Goal: Communication & Community: Participate in discussion

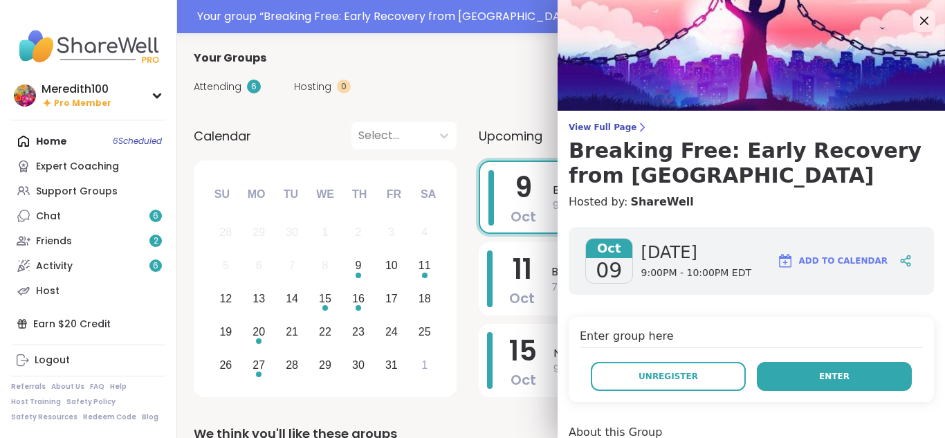
click at [831, 371] on span "Enter" at bounding box center [834, 376] width 30 height 12
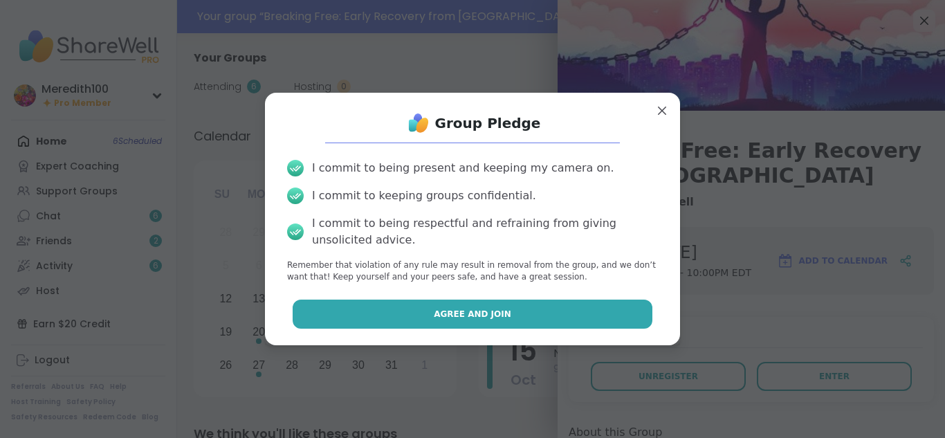
click at [627, 309] on button "Agree and Join" at bounding box center [473, 314] width 360 height 29
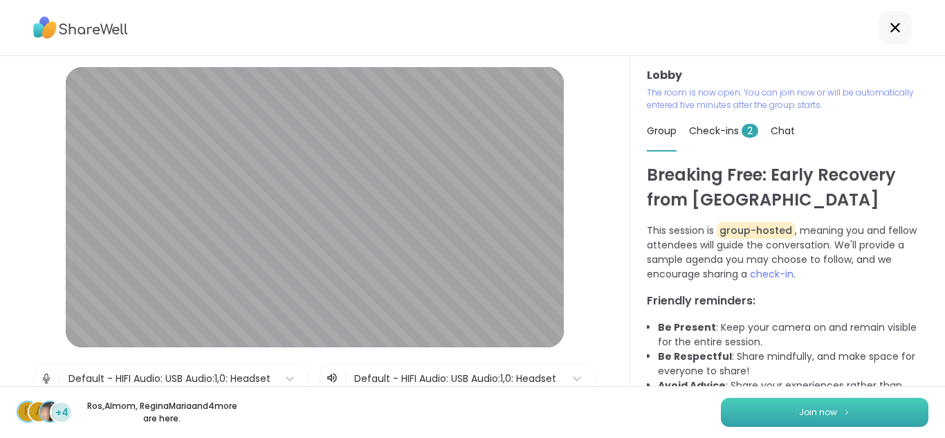
click at [817, 409] on span "Join now" at bounding box center [818, 412] width 38 height 12
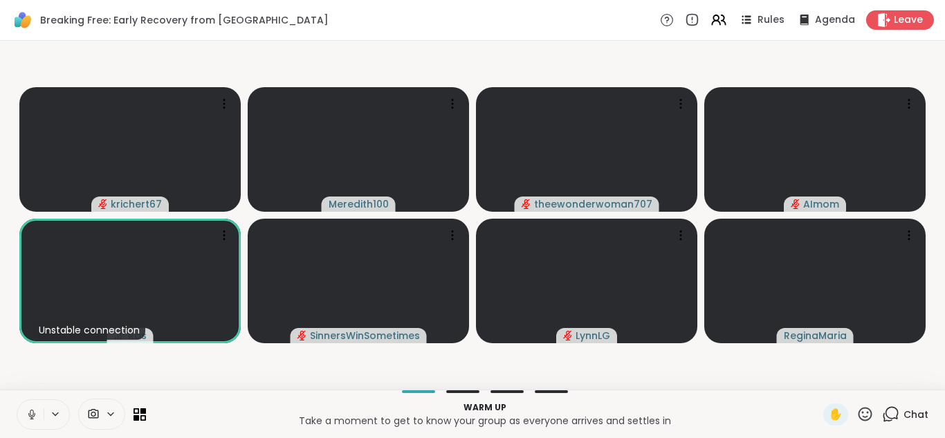
click at [865, 412] on icon at bounding box center [864, 413] width 17 height 17
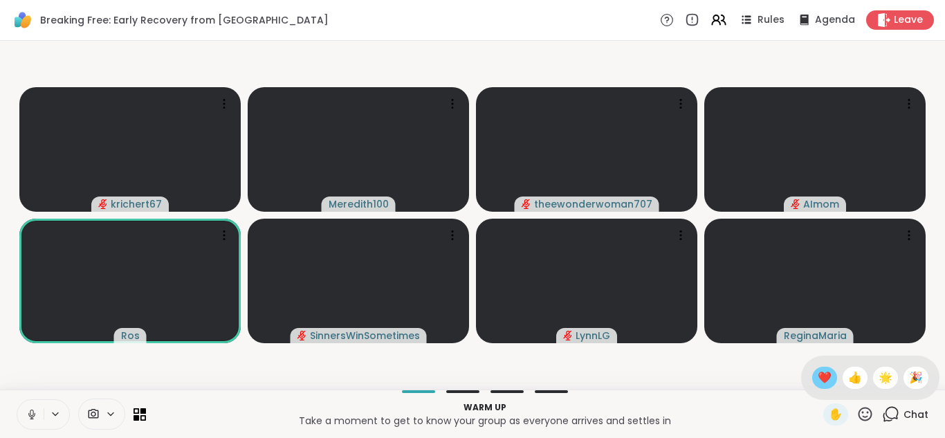
click at [821, 376] on span "❤️" at bounding box center [825, 377] width 14 height 17
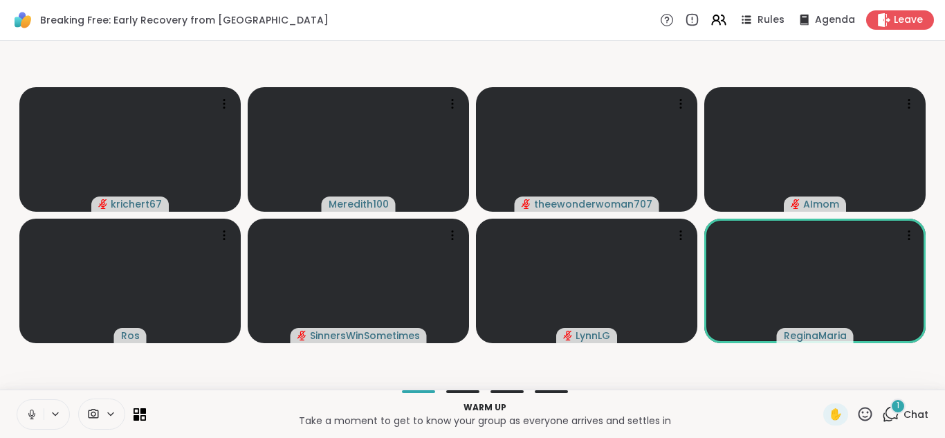
click at [893, 414] on icon at bounding box center [890, 413] width 17 height 17
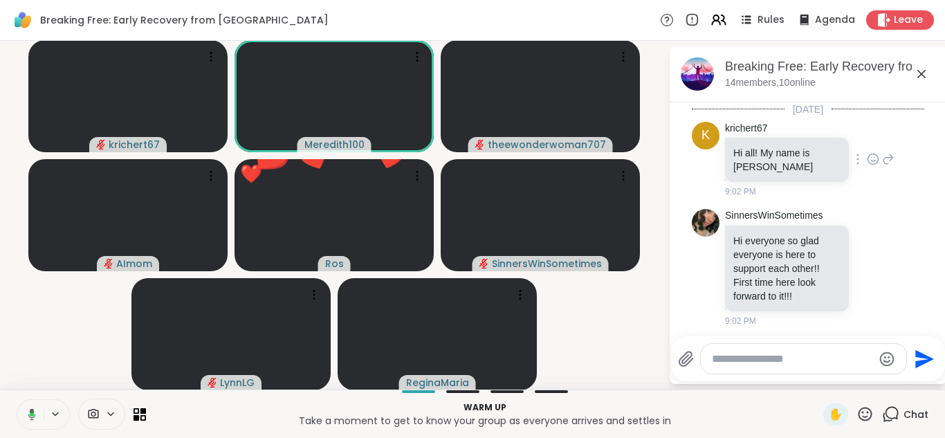
click at [873, 155] on icon at bounding box center [873, 159] width 12 height 14
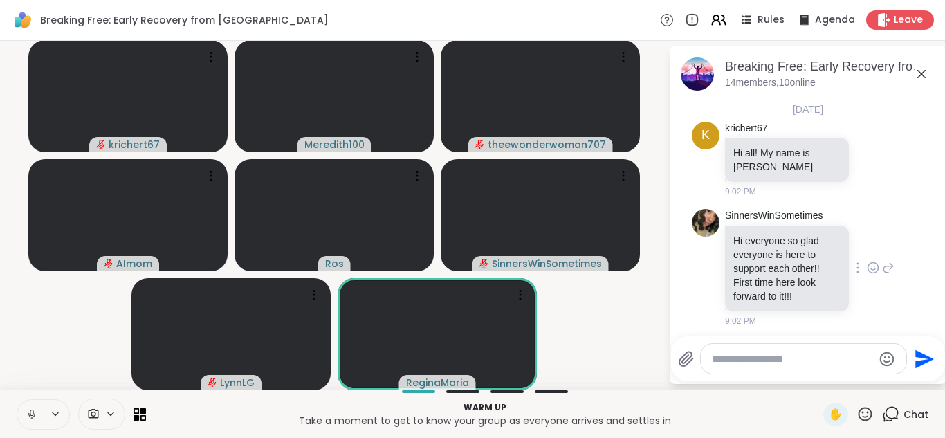
click at [875, 266] on icon at bounding box center [875, 266] width 0 height 0
click at [764, 239] on div "Select Reaction: Heart" at bounding box center [763, 245] width 12 height 12
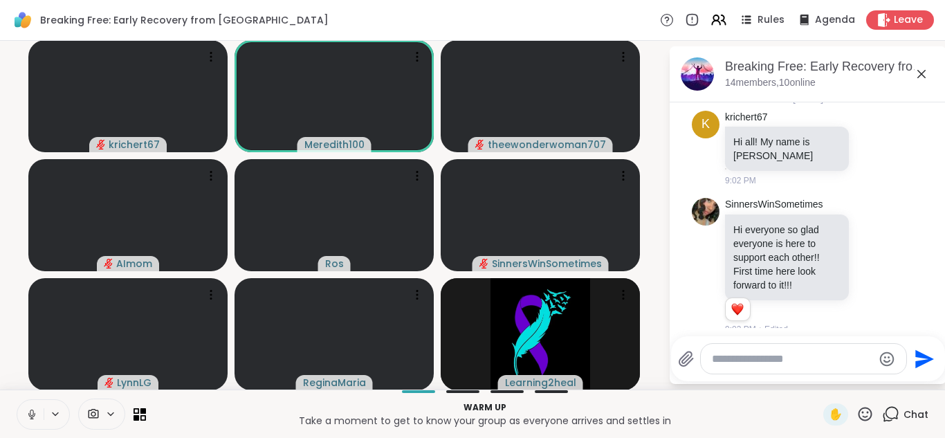
click at [922, 75] on icon at bounding box center [921, 74] width 17 height 17
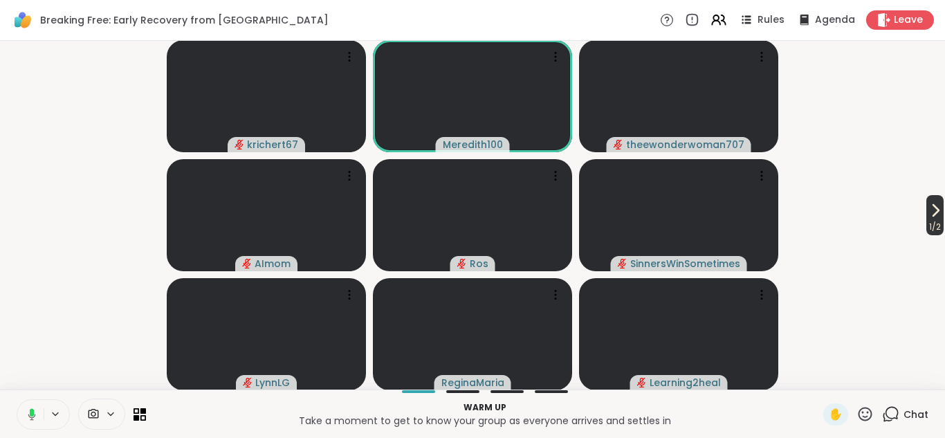
click at [931, 208] on icon at bounding box center [935, 210] width 17 height 17
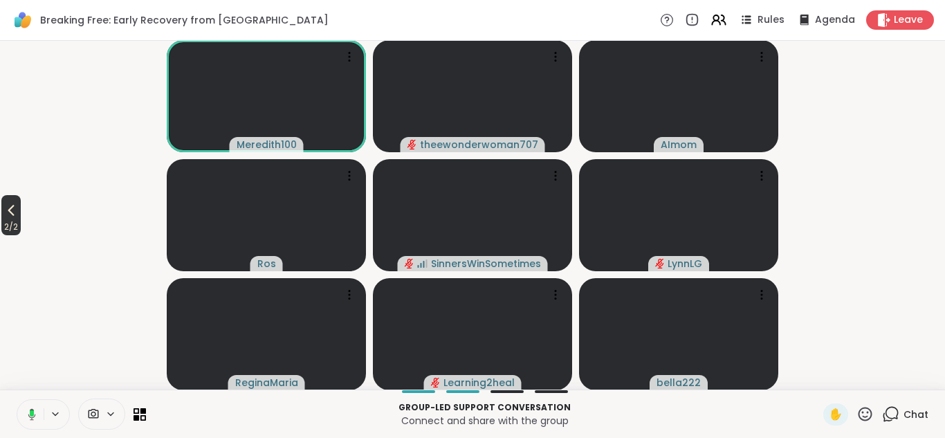
click at [15, 219] on span "2 / 2" at bounding box center [10, 227] width 19 height 17
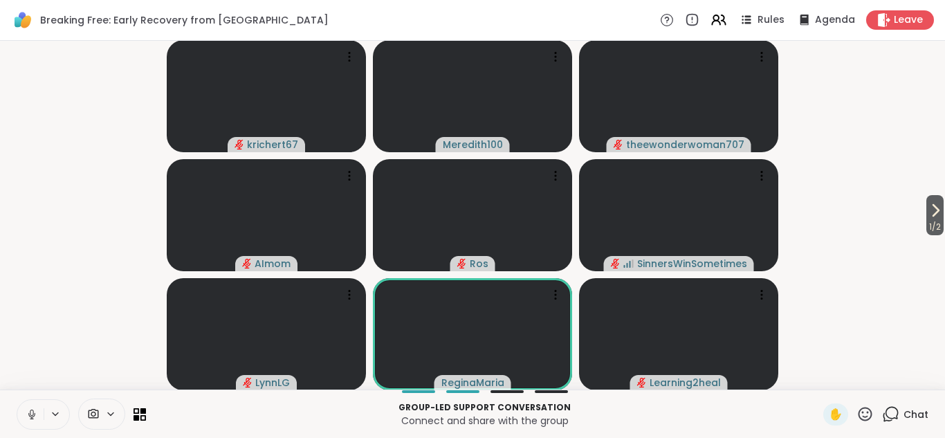
click at [31, 414] on icon at bounding box center [32, 414] width 12 height 12
click at [932, 216] on icon at bounding box center [935, 210] width 17 height 17
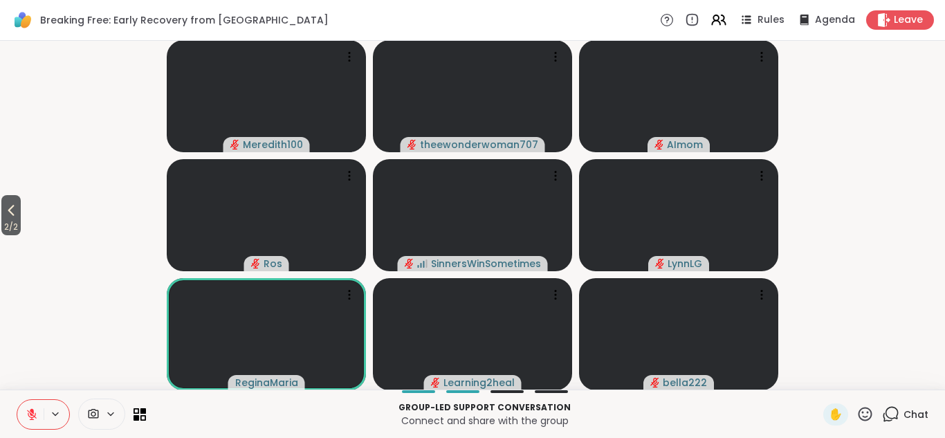
click at [866, 414] on icon at bounding box center [864, 413] width 17 height 17
click at [855, 378] on span "👍" at bounding box center [855, 377] width 14 height 17
click at [30, 411] on icon at bounding box center [32, 411] width 4 height 6
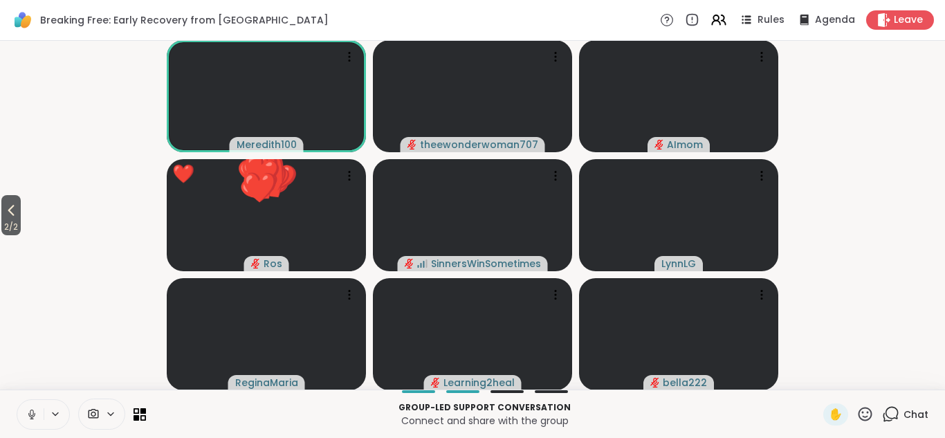
click at [868, 413] on icon at bounding box center [864, 413] width 17 height 17
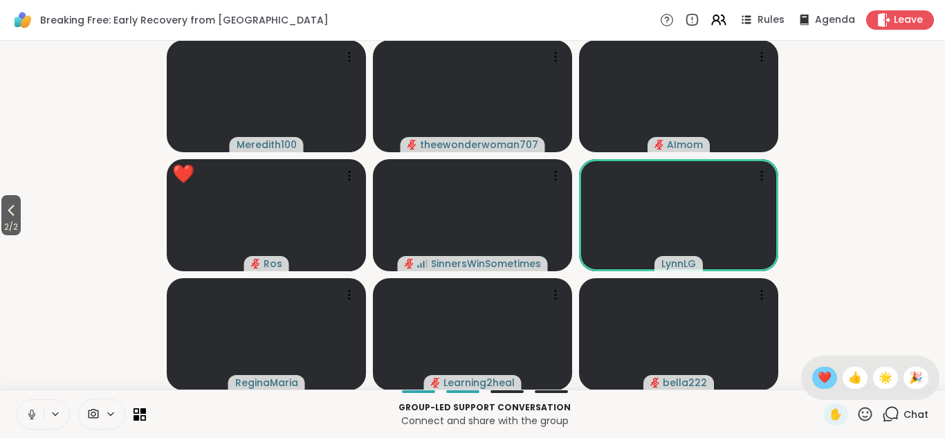
click at [827, 378] on span "❤️" at bounding box center [825, 377] width 14 height 17
click at [31, 410] on icon at bounding box center [32, 414] width 12 height 12
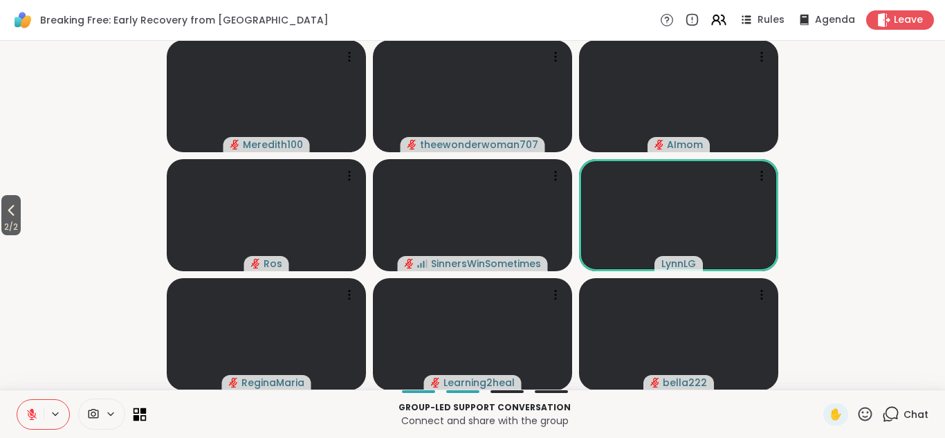
click at [138, 417] on icon at bounding box center [137, 417] width 6 height 6
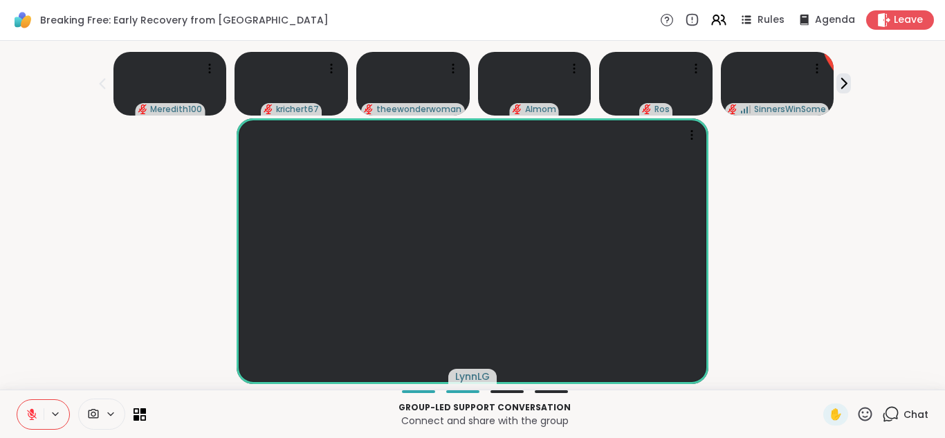
click at [865, 412] on icon at bounding box center [864, 413] width 17 height 17
click at [825, 377] on span "❤️" at bounding box center [825, 377] width 14 height 17
click at [140, 416] on icon at bounding box center [143, 417] width 6 height 6
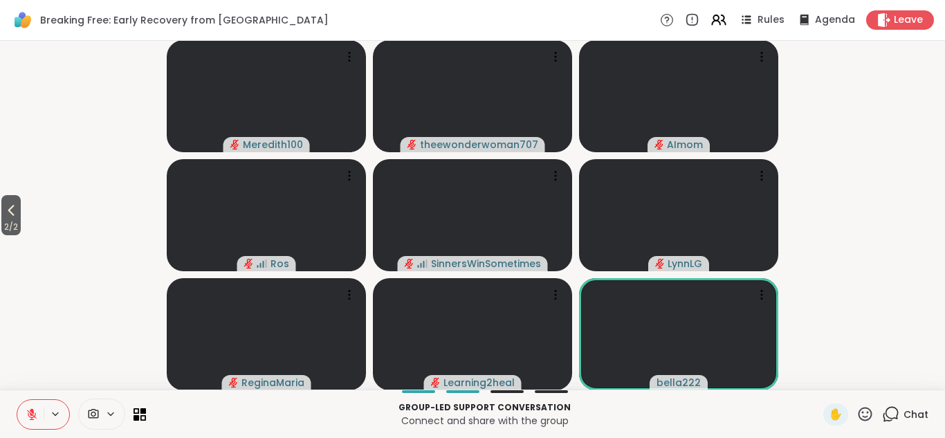
click at [861, 415] on icon at bounding box center [864, 413] width 17 height 17
click at [822, 376] on span "❤️" at bounding box center [825, 377] width 14 height 17
click at [35, 417] on icon at bounding box center [32, 414] width 12 height 12
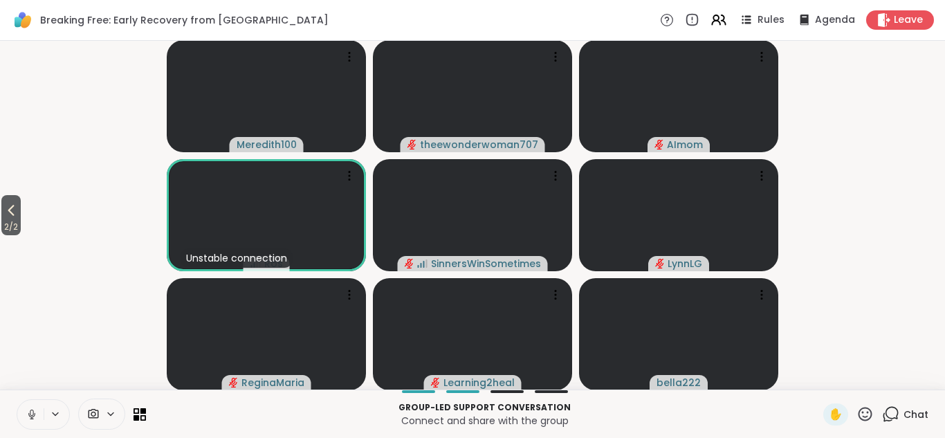
click at [33, 416] on icon at bounding box center [32, 414] width 12 height 12
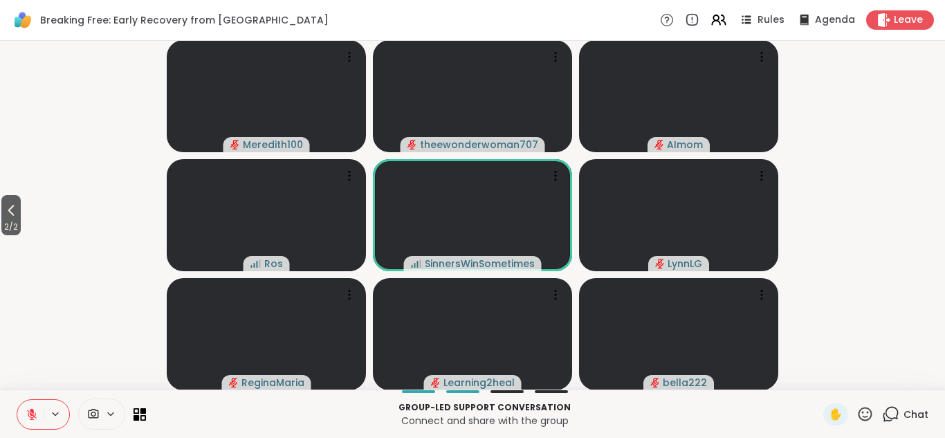
click at [870, 412] on icon at bounding box center [864, 413] width 17 height 17
click at [827, 376] on span "❤️" at bounding box center [825, 377] width 14 height 17
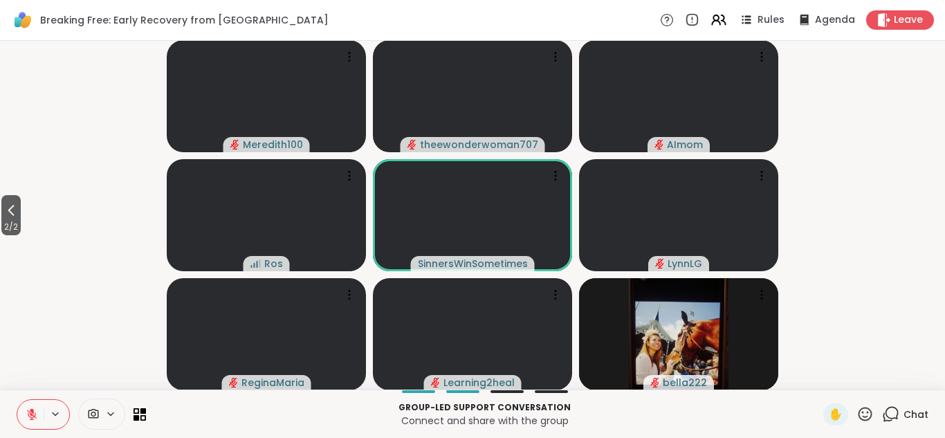
click at [882, 138] on video-player-container "2 / 2 Meredith100 theewonderwoman707 AImom [PERSON_NAME] LynnLG ReginaMaria Lea…" at bounding box center [472, 215] width 928 height 338
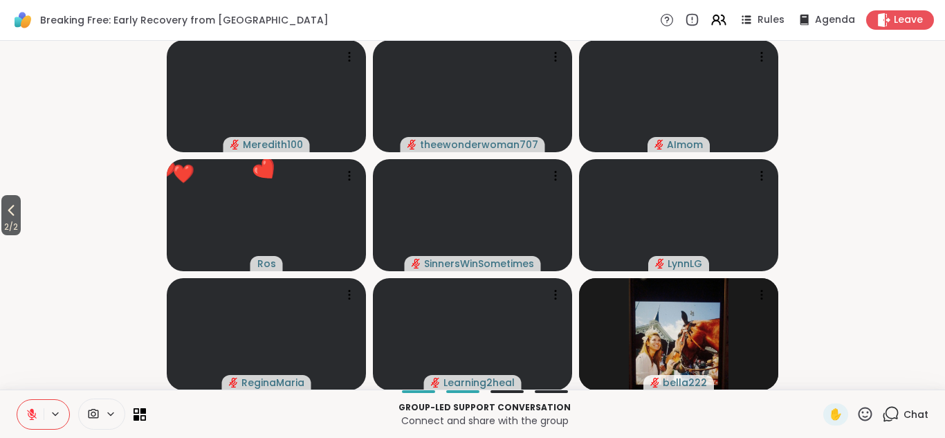
click at [30, 417] on icon at bounding box center [32, 414] width 12 height 12
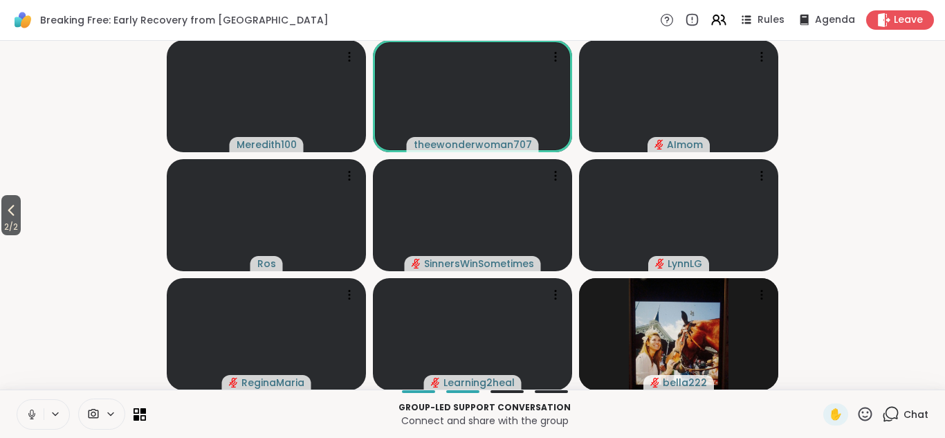
click at [864, 414] on icon at bounding box center [864, 413] width 17 height 17
click at [820, 376] on span "❤️" at bounding box center [825, 377] width 14 height 17
click at [33, 414] on icon at bounding box center [31, 413] width 3 height 6
click at [136, 416] on icon at bounding box center [137, 417] width 6 height 6
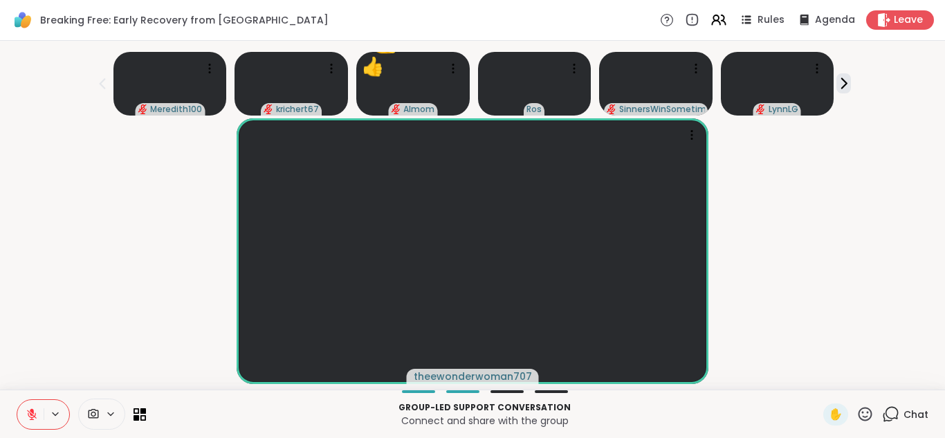
click at [863, 412] on icon at bounding box center [865, 414] width 14 height 14
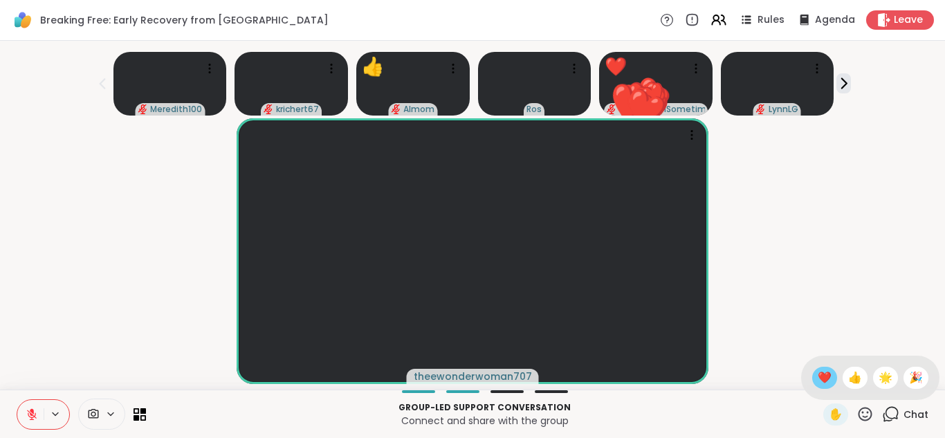
click at [825, 374] on span "❤️" at bounding box center [825, 377] width 14 height 17
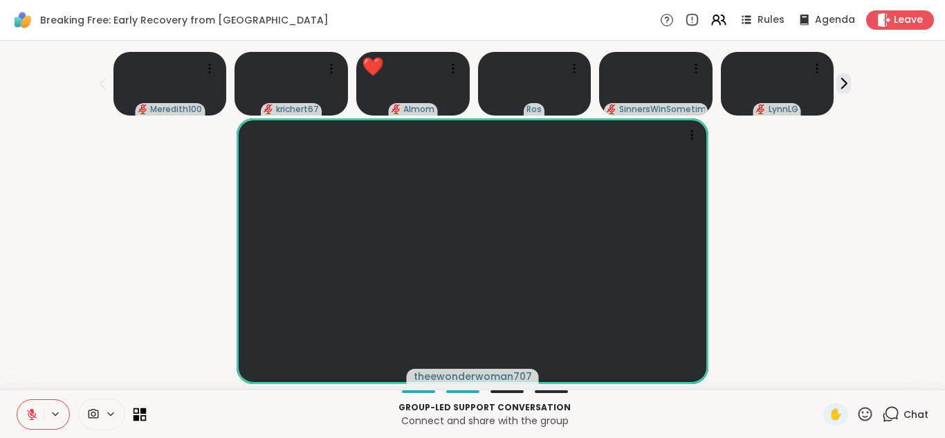
click at [140, 412] on icon at bounding box center [143, 410] width 6 height 6
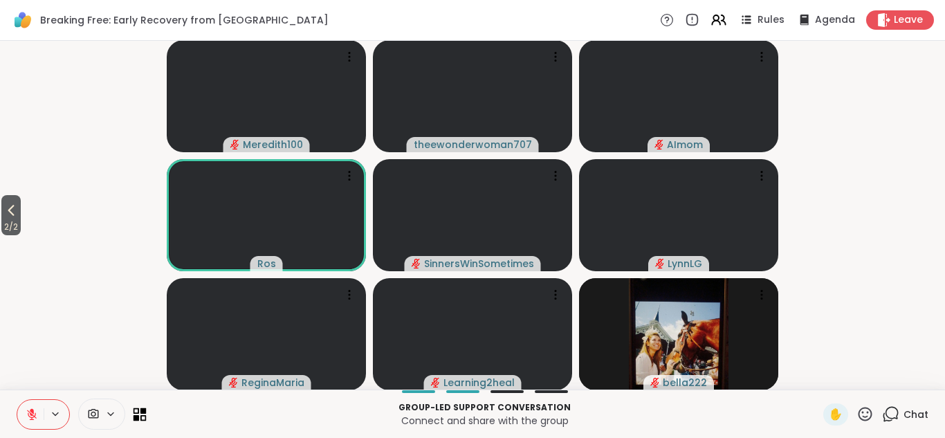
click at [140, 412] on icon at bounding box center [143, 410] width 6 height 6
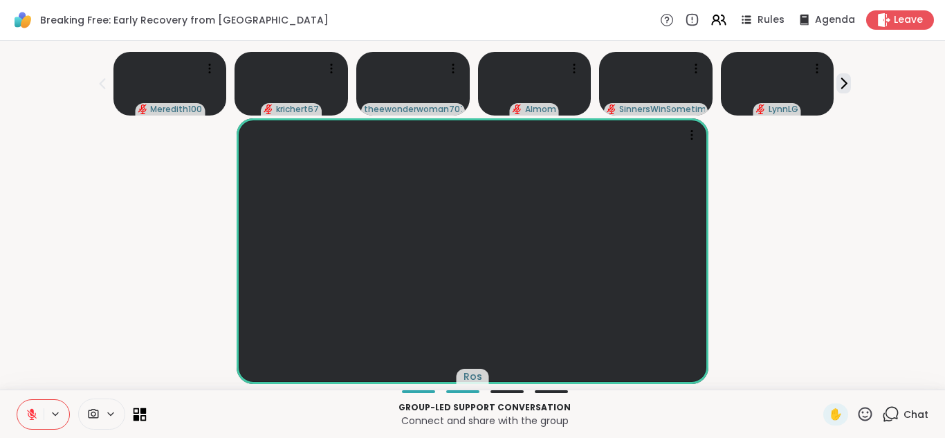
click at [140, 412] on icon at bounding box center [143, 410] width 6 height 6
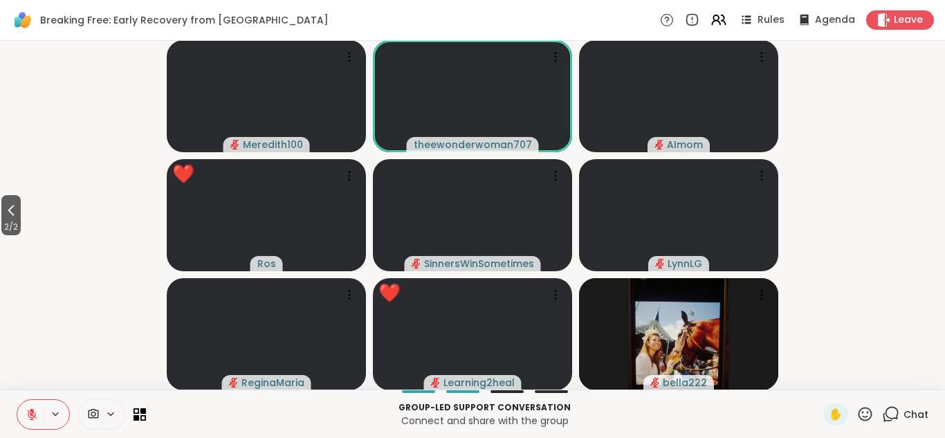
click at [30, 415] on icon at bounding box center [32, 414] width 12 height 12
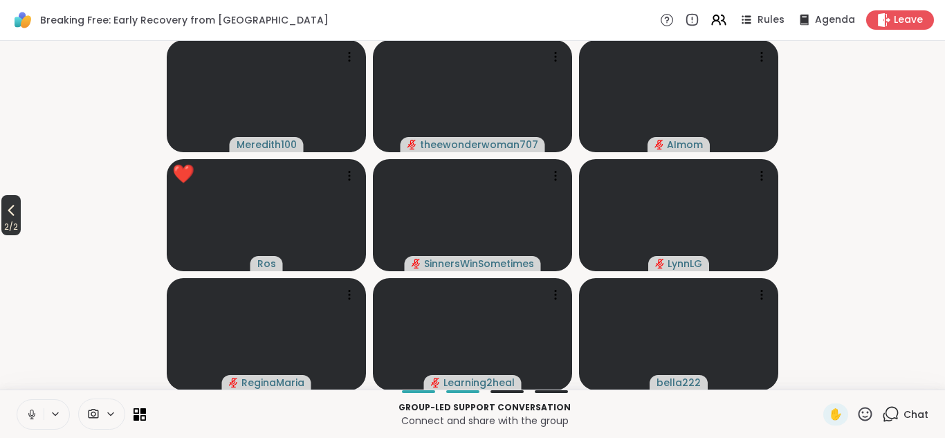
click at [12, 219] on span "2 / 2" at bounding box center [10, 227] width 19 height 17
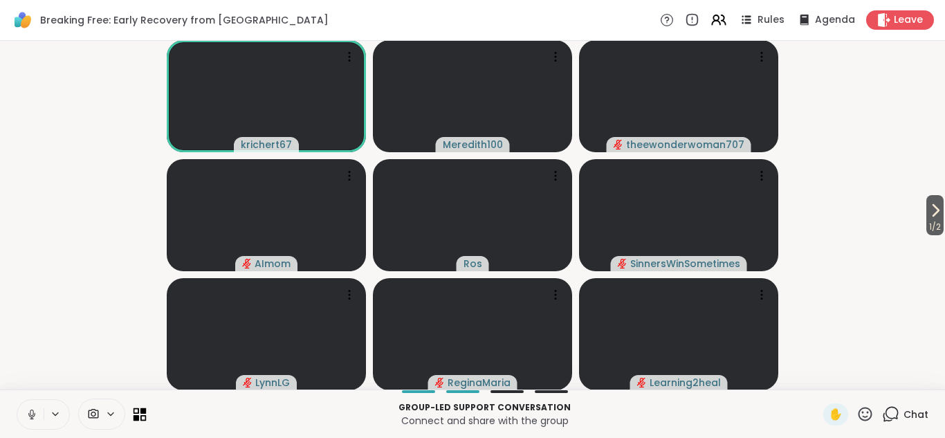
click at [141, 414] on icon at bounding box center [140, 413] width 13 height 13
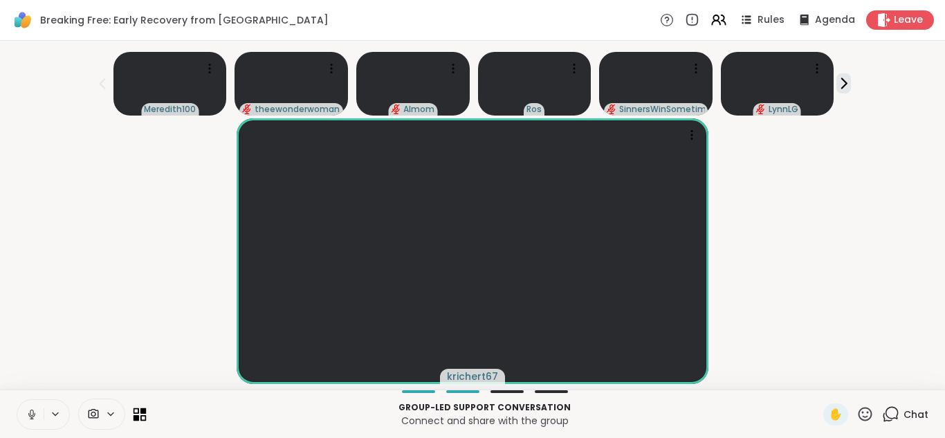
click at [140, 413] on icon at bounding box center [140, 413] width 13 height 13
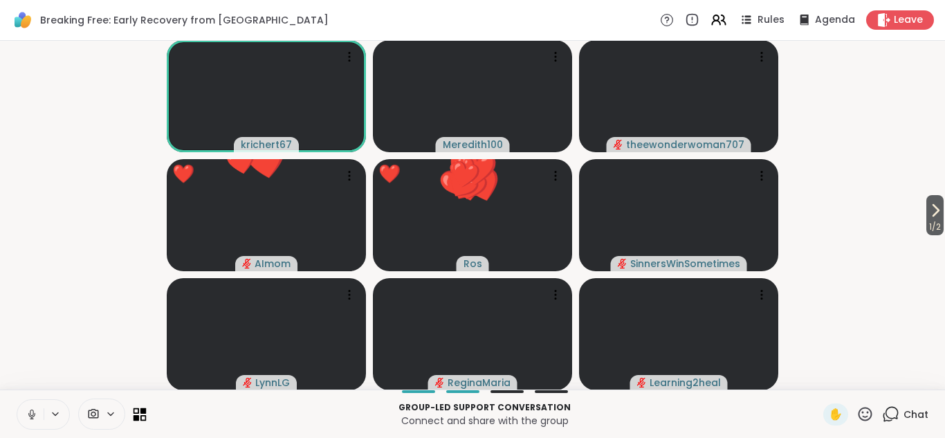
click at [143, 414] on icon at bounding box center [140, 413] width 13 height 13
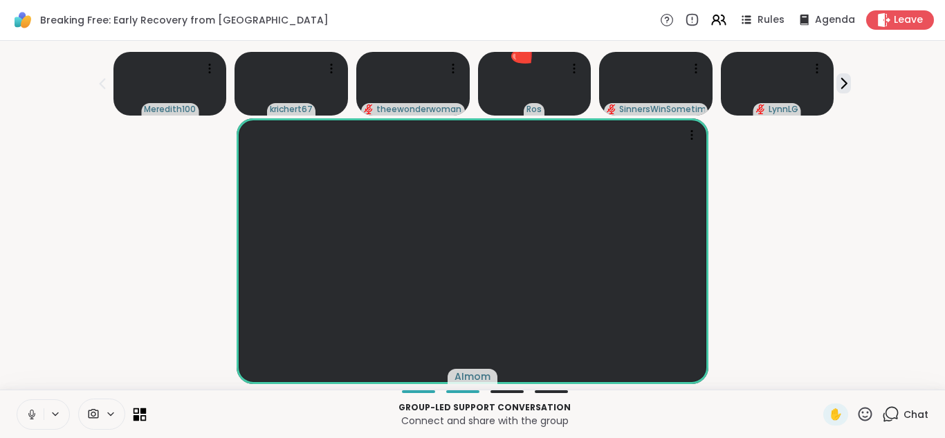
click at [143, 414] on icon at bounding box center [140, 413] width 13 height 13
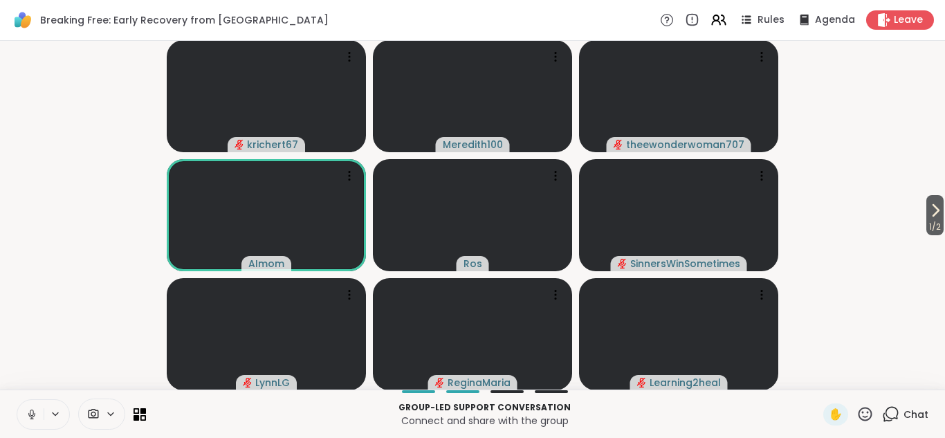
click at [864, 417] on icon at bounding box center [865, 414] width 14 height 14
click at [828, 380] on span "❤️" at bounding box center [825, 377] width 14 height 17
click at [142, 414] on icon at bounding box center [140, 413] width 13 height 13
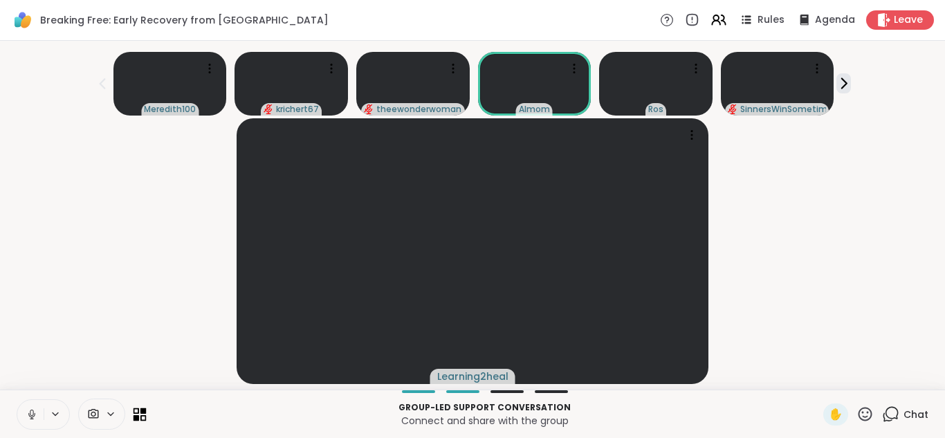
click at [142, 414] on icon at bounding box center [140, 413] width 13 height 13
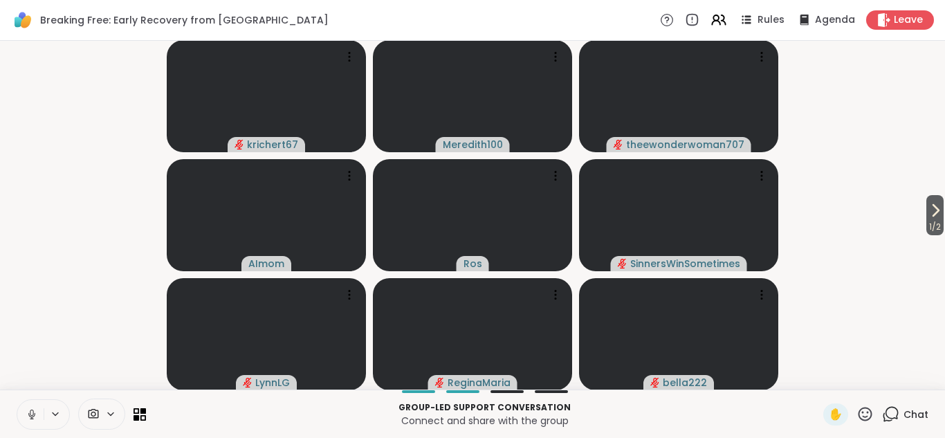
click at [873, 414] on icon at bounding box center [864, 413] width 17 height 17
click at [827, 377] on span "❤️" at bounding box center [825, 377] width 14 height 17
click at [138, 414] on icon at bounding box center [137, 410] width 6 height 6
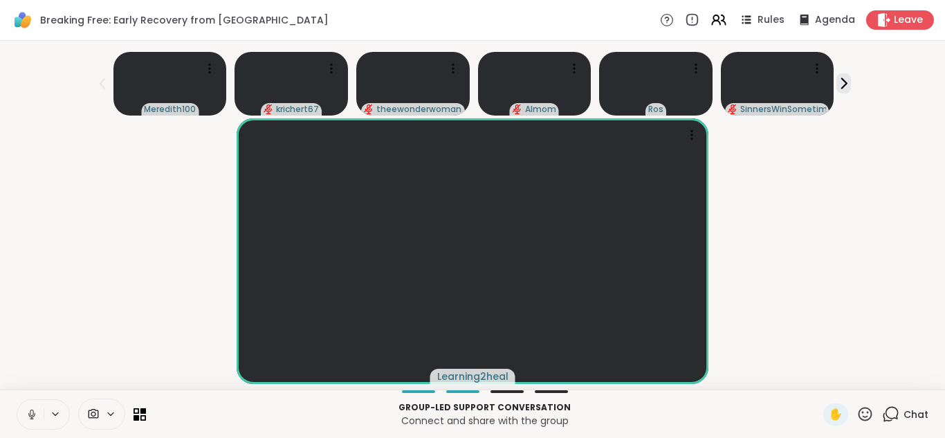
click at [886, 130] on div "Learning2heal" at bounding box center [472, 251] width 928 height 266
click at [866, 410] on icon at bounding box center [864, 413] width 17 height 17
click at [825, 372] on span "❤️" at bounding box center [825, 377] width 14 height 17
click at [139, 416] on icon at bounding box center [140, 413] width 13 height 13
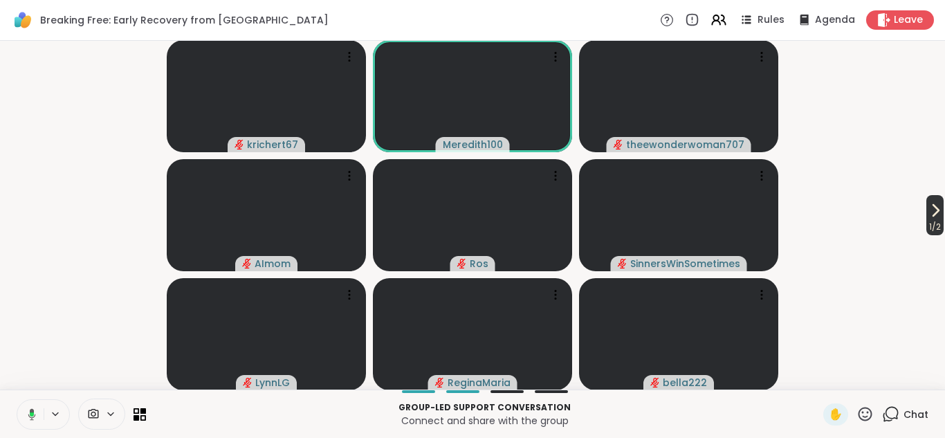
click at [929, 221] on span "1 / 2" at bounding box center [934, 227] width 17 height 17
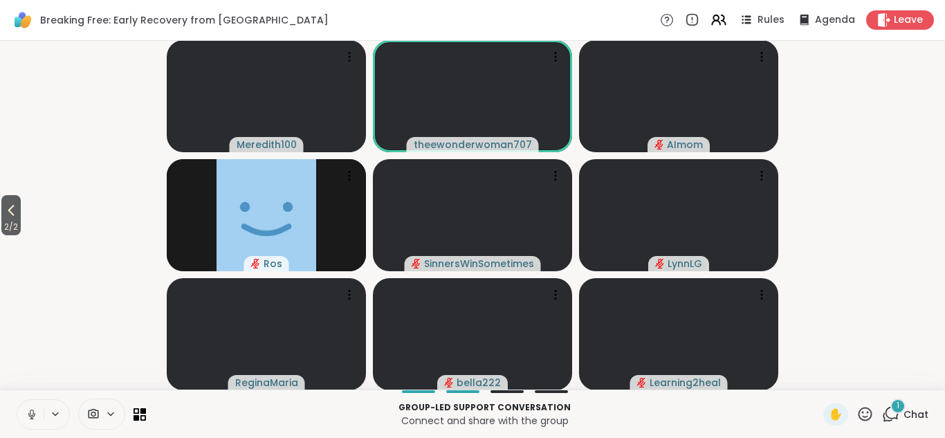
click at [891, 415] on icon at bounding box center [890, 413] width 17 height 17
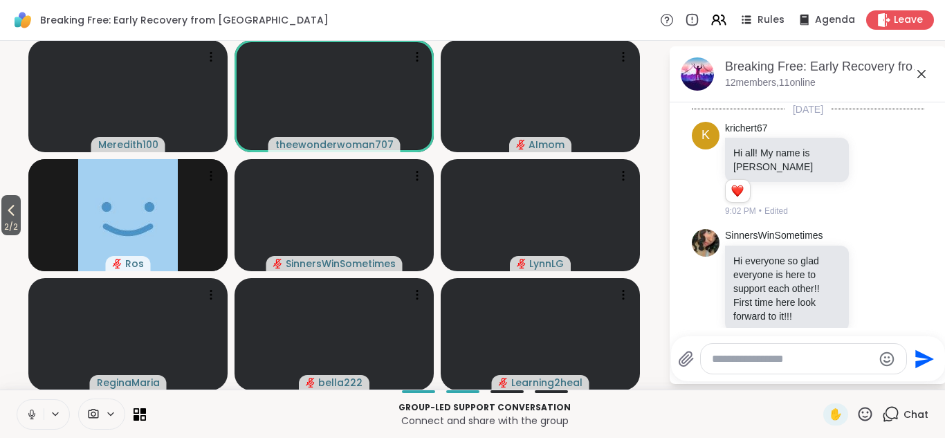
scroll to position [151, 0]
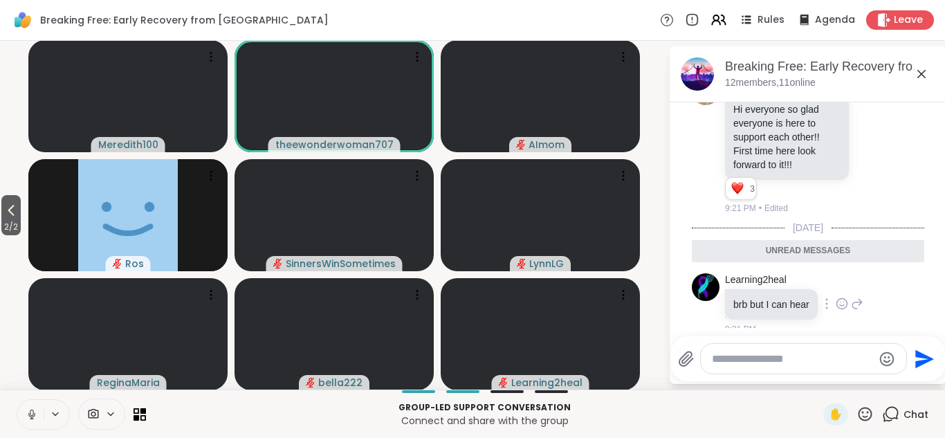
click at [842, 297] on icon at bounding box center [842, 304] width 12 height 14
click at [839, 275] on div "Select Reaction: Heart" at bounding box center [842, 281] width 12 height 12
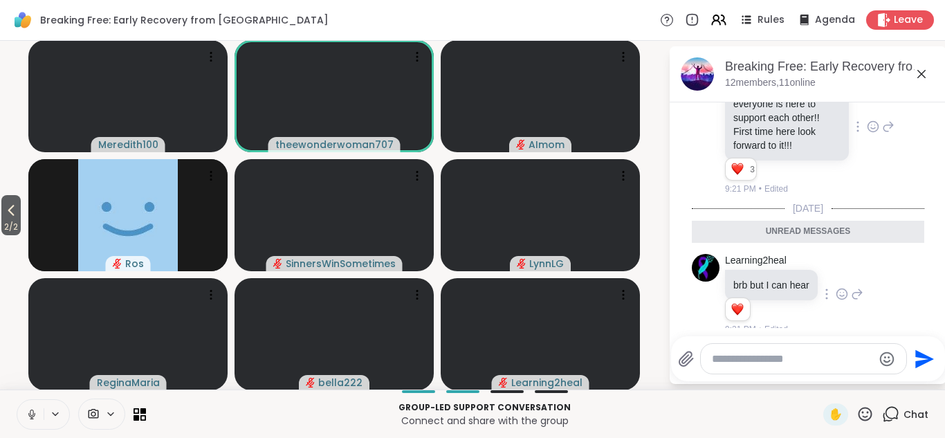
click at [872, 120] on icon at bounding box center [873, 127] width 12 height 14
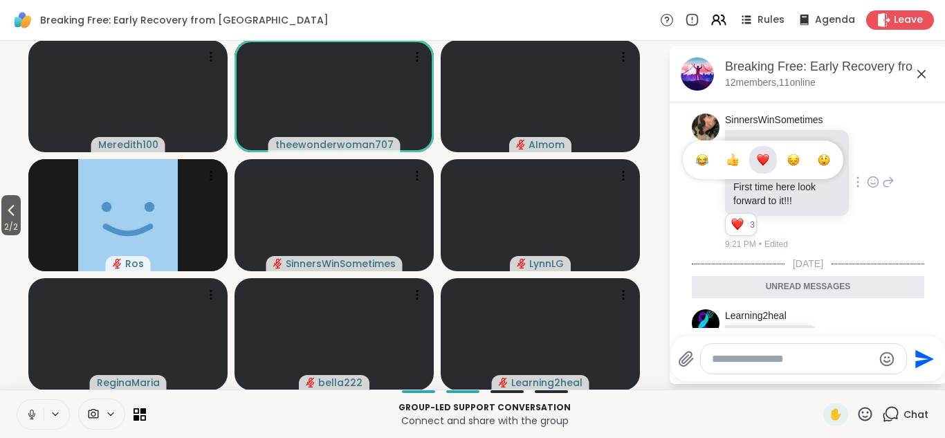
scroll to position [88, 0]
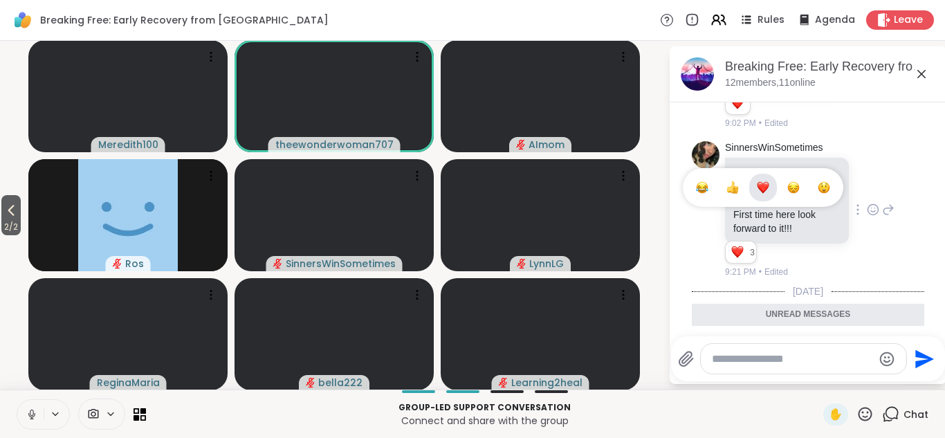
click at [761, 181] on div "Select Reaction: Heart" at bounding box center [763, 187] width 12 height 12
click at [921, 73] on icon at bounding box center [921, 74] width 8 height 8
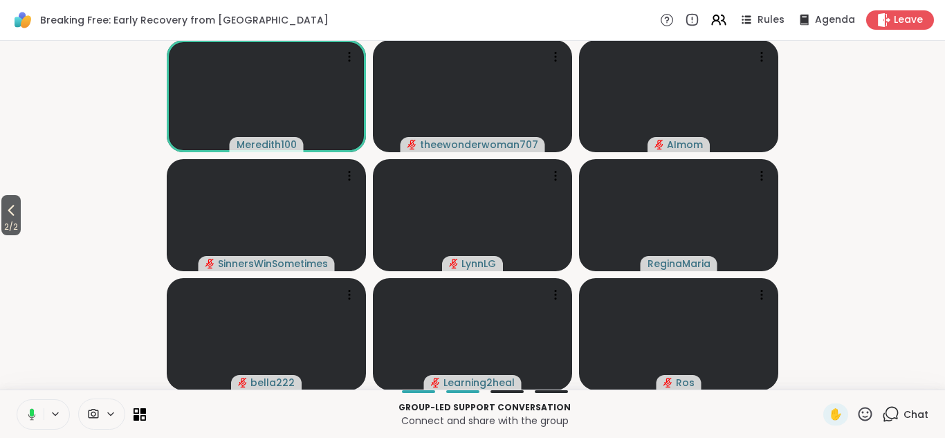
click at [865, 415] on icon at bounding box center [864, 413] width 17 height 17
click at [824, 377] on span "❤️" at bounding box center [825, 377] width 14 height 17
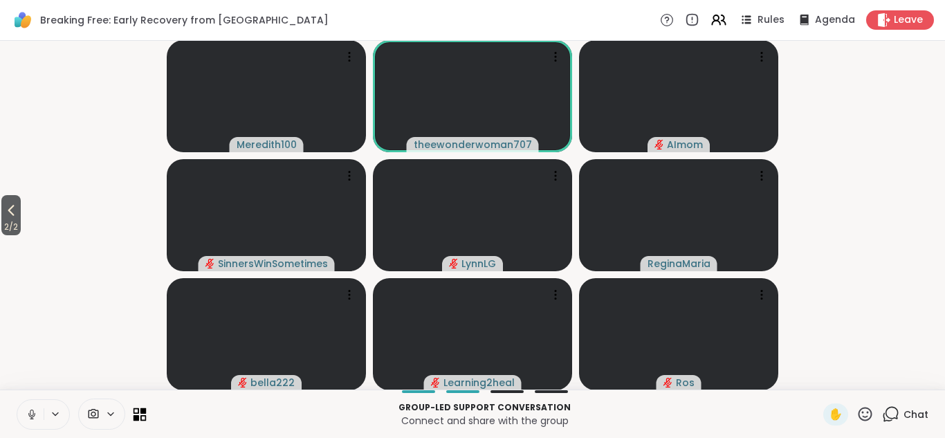
click at [142, 415] on icon at bounding box center [143, 417] width 6 height 6
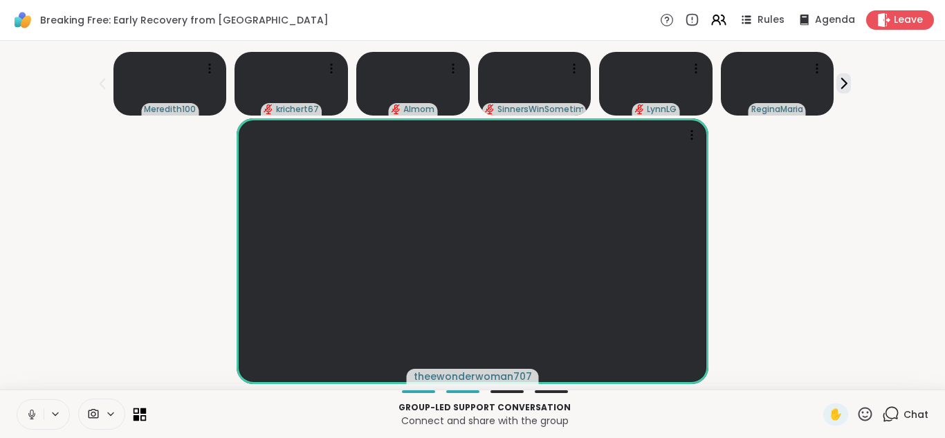
click at [142, 416] on icon at bounding box center [143, 417] width 6 height 6
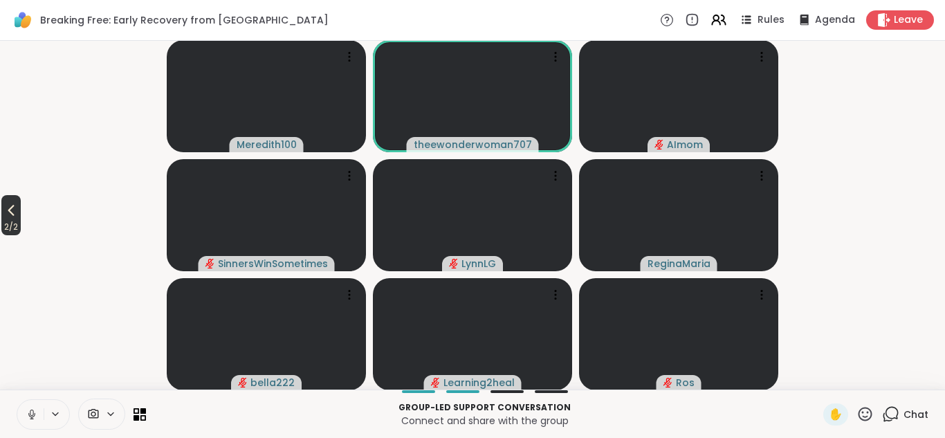
click at [8, 214] on icon at bounding box center [11, 210] width 17 height 17
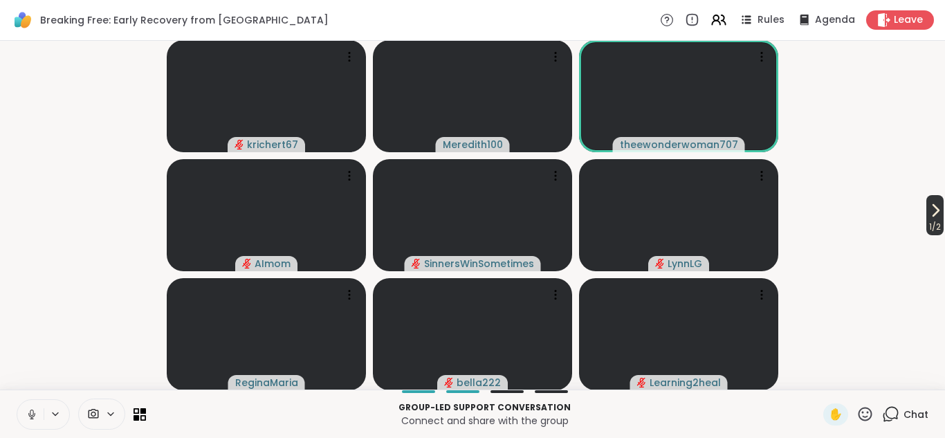
click at [932, 210] on icon at bounding box center [935, 210] width 17 height 17
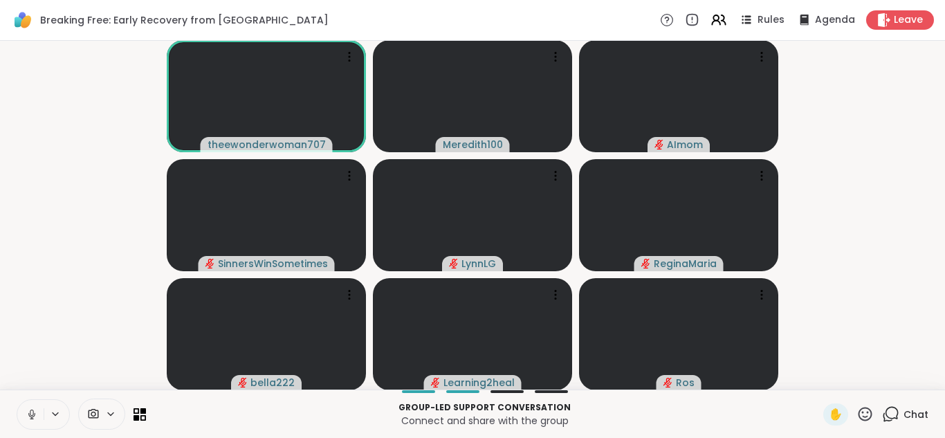
click at [868, 412] on icon at bounding box center [865, 414] width 14 height 14
click at [827, 375] on span "❤️" at bounding box center [825, 377] width 14 height 17
click at [869, 414] on icon at bounding box center [864, 413] width 17 height 17
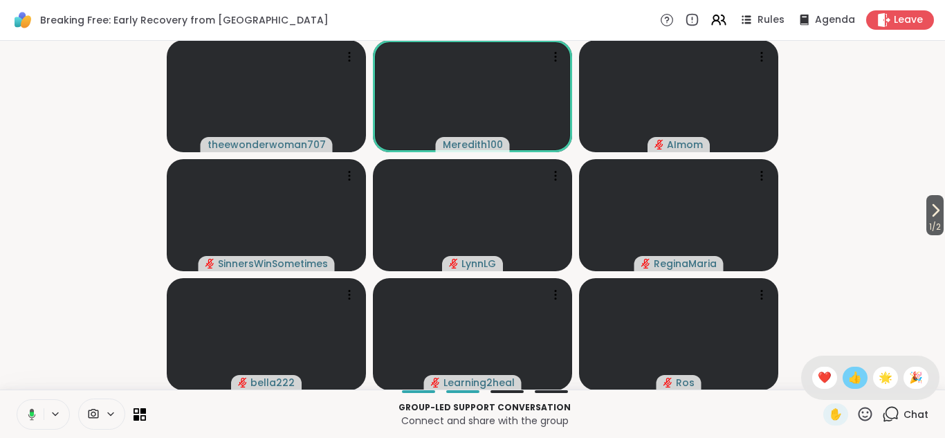
click at [858, 380] on span "👍" at bounding box center [855, 377] width 14 height 17
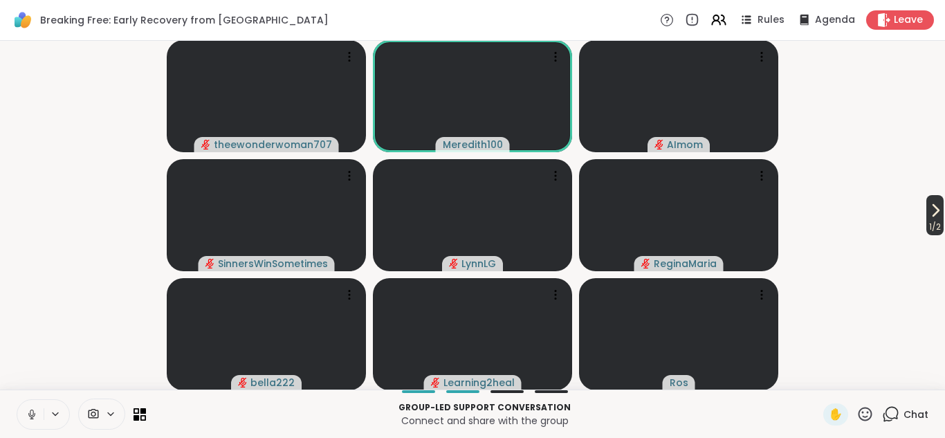
click at [928, 222] on span "1 / 2" at bounding box center [934, 227] width 17 height 17
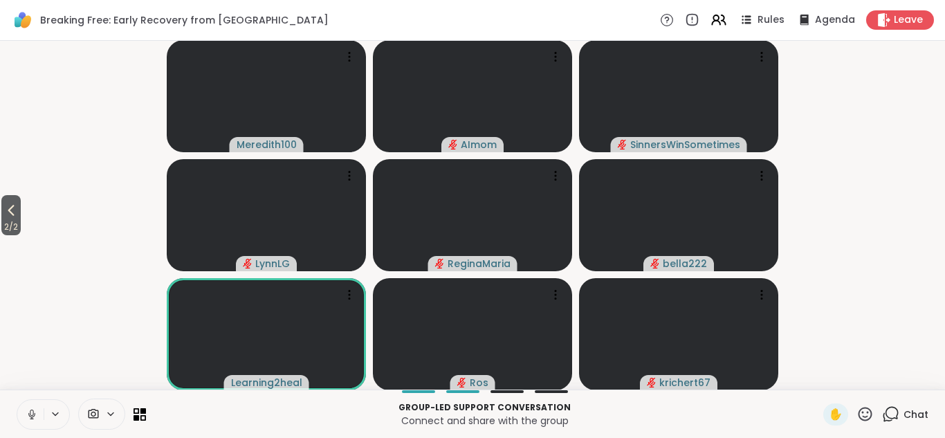
click at [820, 102] on video-player-container "2 / 2 Meredith100 AImom SinnersWinSometimes LynnLG ReginaMaria bella222 Learnin…" at bounding box center [472, 215] width 928 height 338
click at [141, 412] on icon at bounding box center [143, 410] width 6 height 6
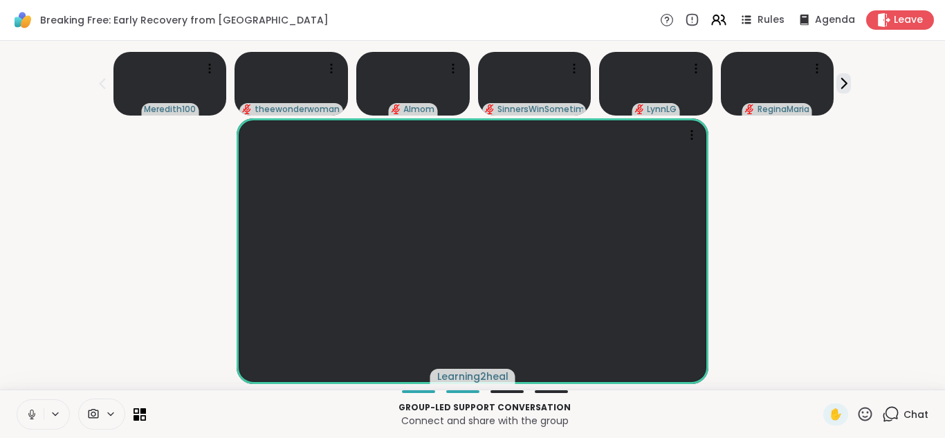
click at [866, 410] on icon at bounding box center [864, 413] width 17 height 17
click at [825, 378] on span "❤️" at bounding box center [825, 377] width 14 height 17
click at [137, 410] on icon at bounding box center [140, 413] width 13 height 13
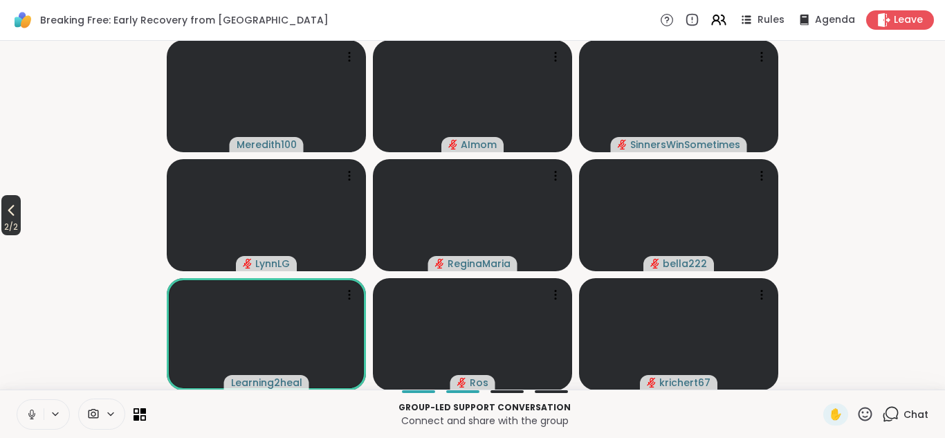
click at [15, 210] on icon at bounding box center [11, 210] width 17 height 17
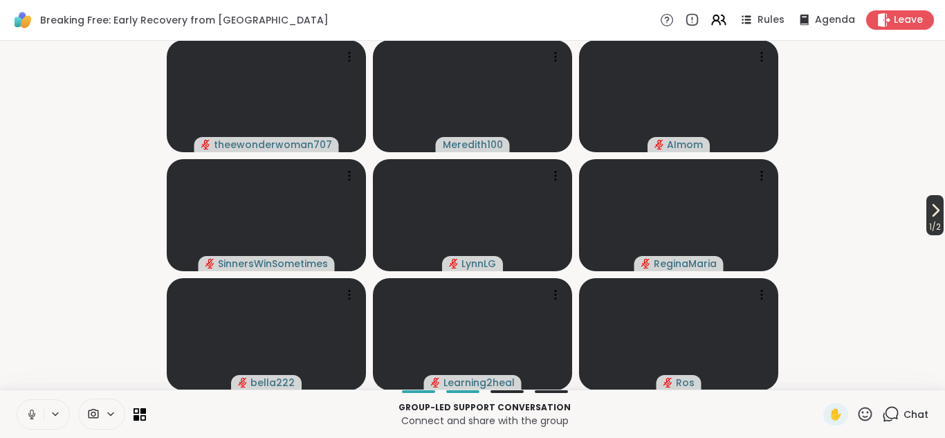
click at [933, 219] on span "1 / 2" at bounding box center [934, 227] width 17 height 17
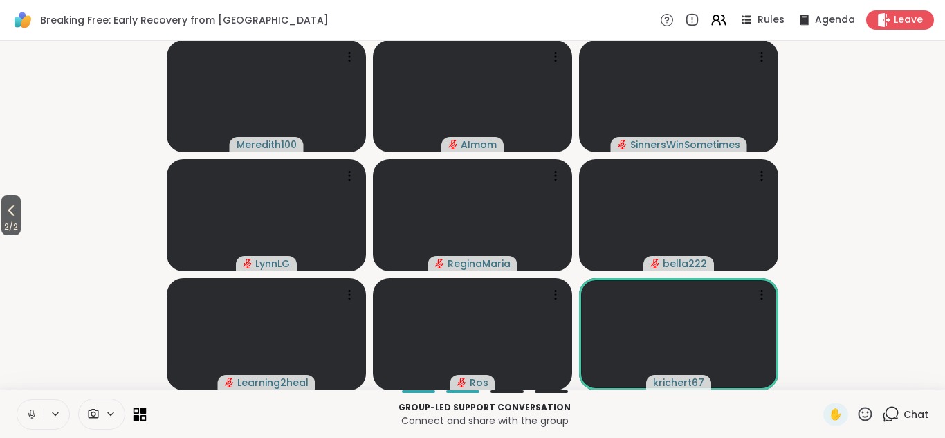
click at [139, 414] on icon at bounding box center [140, 413] width 13 height 13
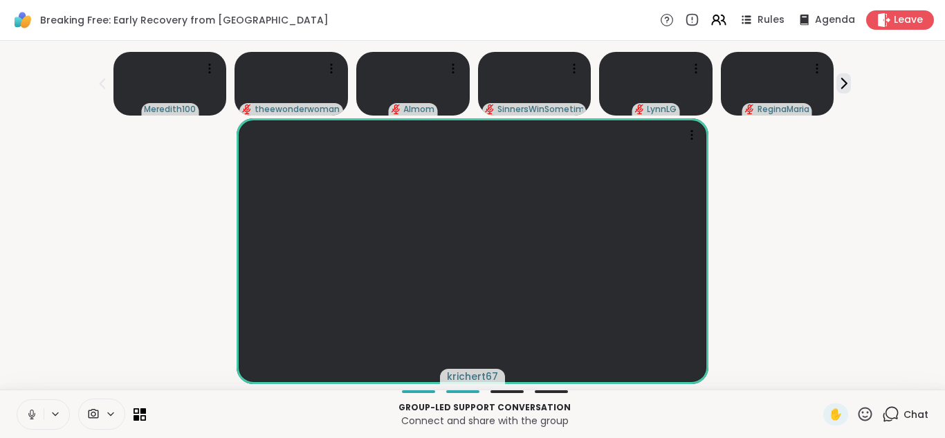
click at [863, 415] on icon at bounding box center [864, 413] width 17 height 17
click at [825, 370] on span "❤️" at bounding box center [825, 377] width 14 height 17
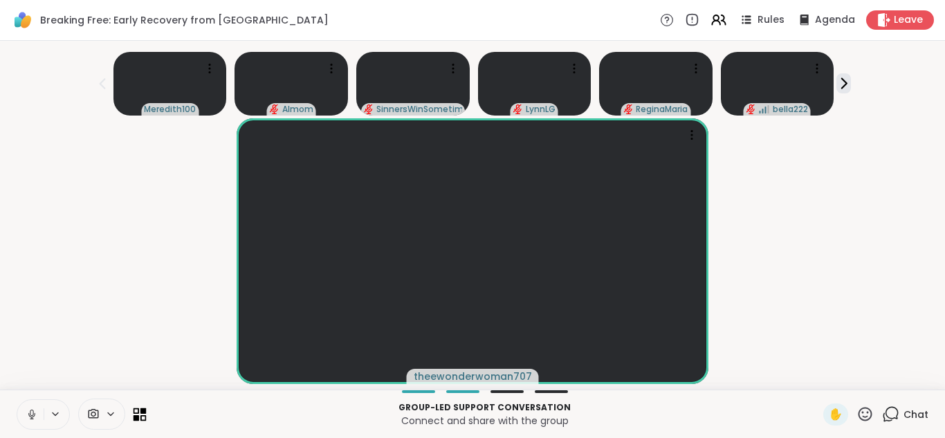
click at [141, 415] on icon at bounding box center [143, 417] width 6 height 6
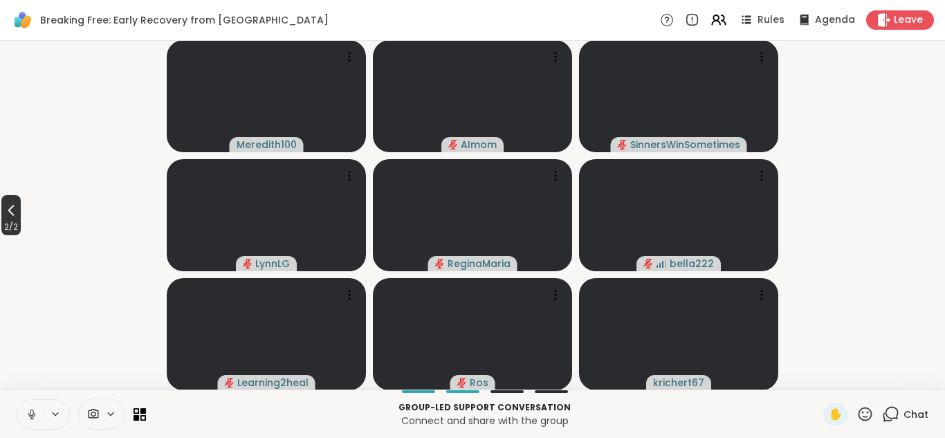
click at [13, 217] on icon at bounding box center [11, 210] width 17 height 17
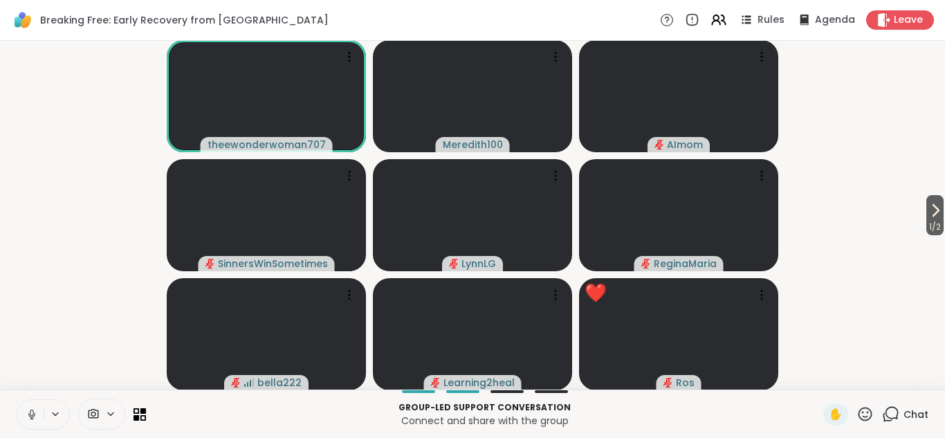
click at [867, 411] on icon at bounding box center [865, 414] width 14 height 14
click at [856, 377] on span "👍" at bounding box center [855, 377] width 14 height 17
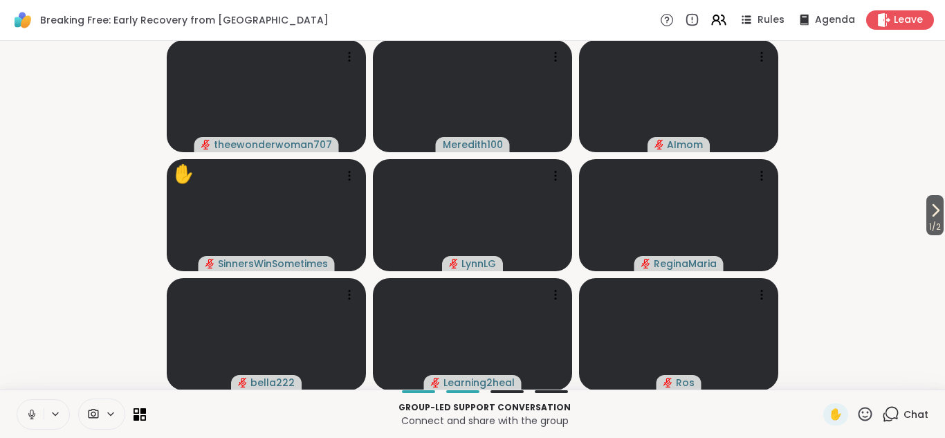
click at [866, 412] on icon at bounding box center [864, 413] width 17 height 17
click at [826, 379] on span "❤️" at bounding box center [825, 377] width 14 height 17
click at [867, 414] on icon at bounding box center [864, 413] width 17 height 17
click at [823, 376] on span "❤️" at bounding box center [825, 377] width 14 height 17
click at [892, 416] on icon at bounding box center [890, 413] width 17 height 17
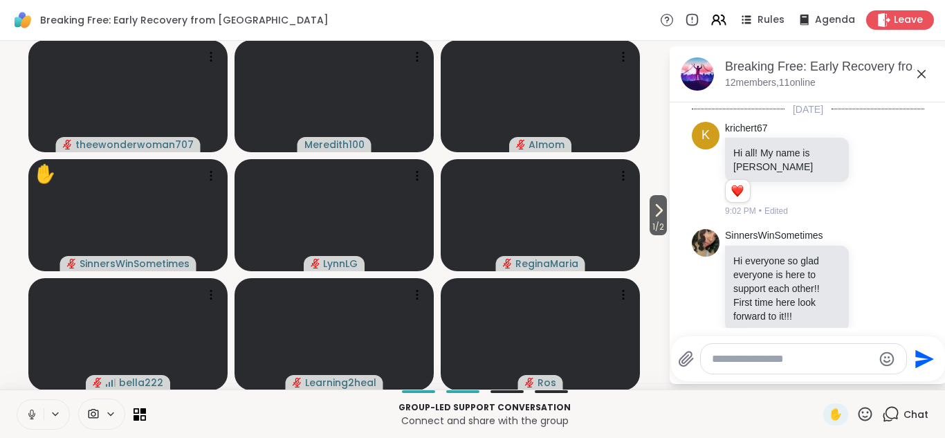
scroll to position [125, 0]
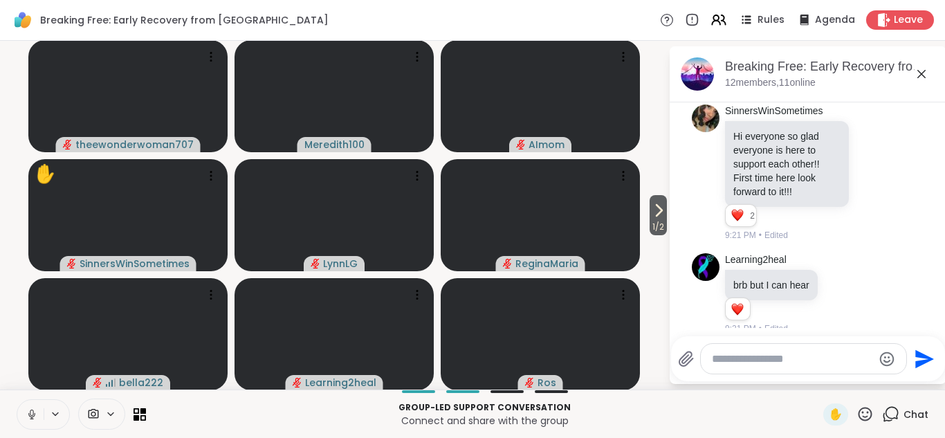
click at [749, 358] on textarea "Type your message" at bounding box center [792, 359] width 161 height 14
click at [864, 415] on icon at bounding box center [864, 413] width 17 height 17
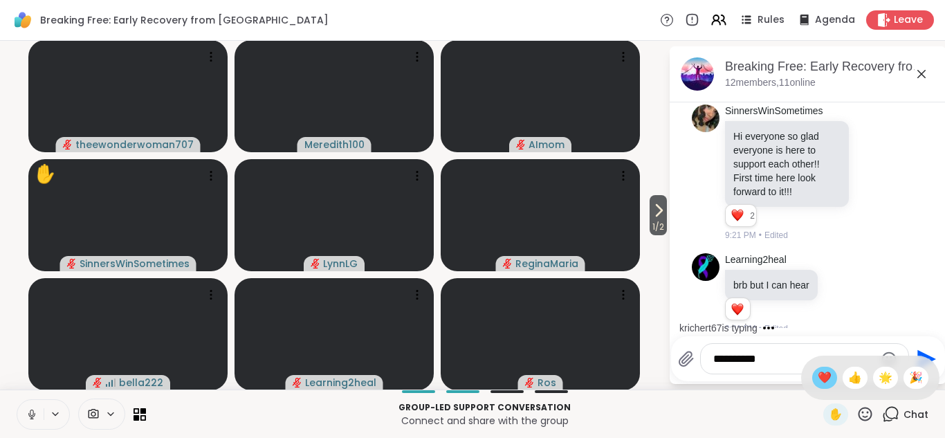
click at [823, 376] on span "❤️" at bounding box center [825, 377] width 14 height 17
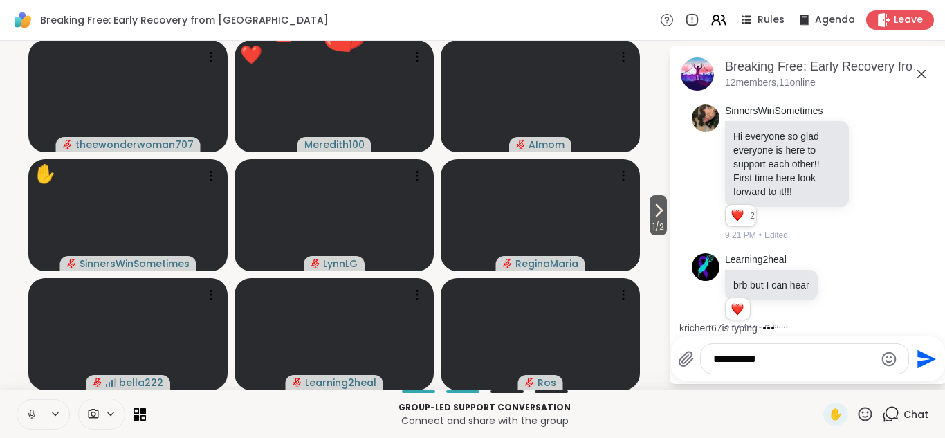
click at [778, 358] on textarea "*********" at bounding box center [793, 359] width 161 height 14
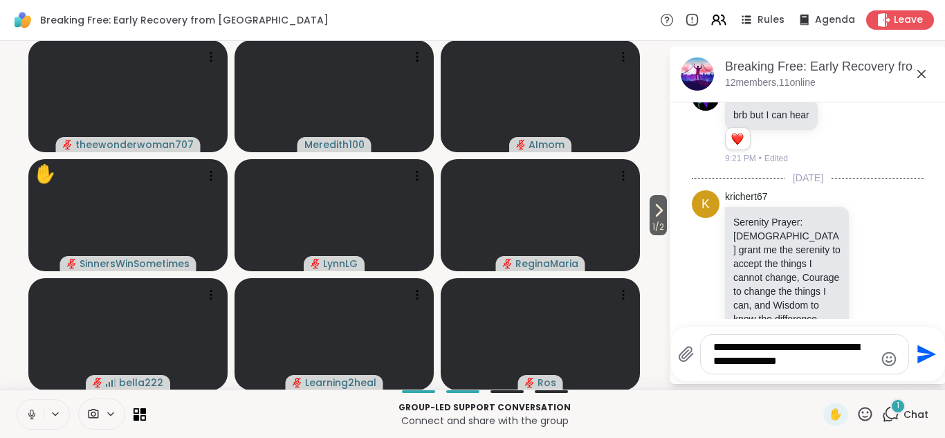
scroll to position [378, 0]
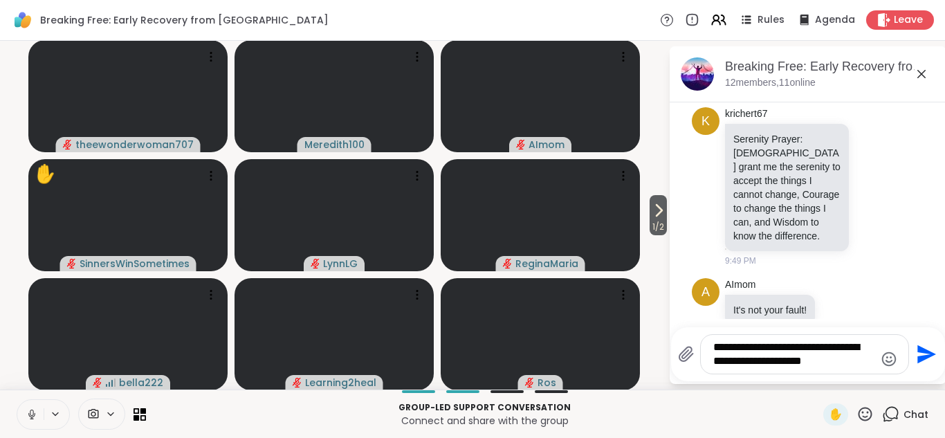
type textarea "**********"
click at [919, 352] on icon "Send" at bounding box center [926, 354] width 19 height 19
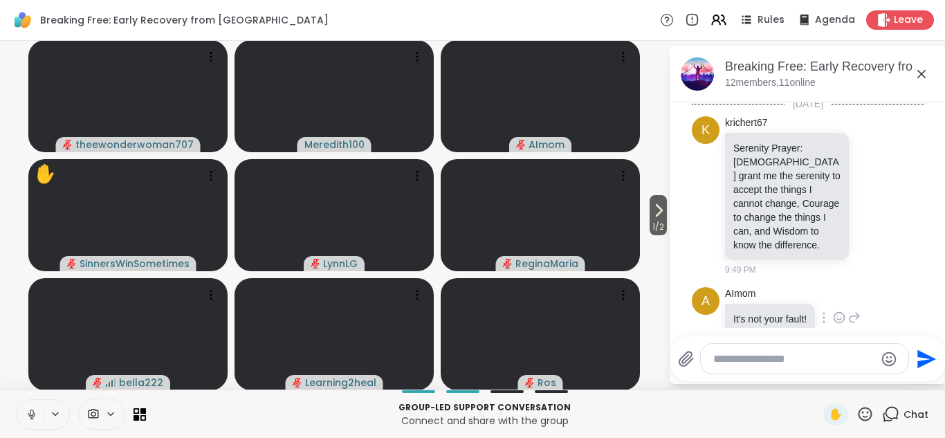
scroll to position [470, 0]
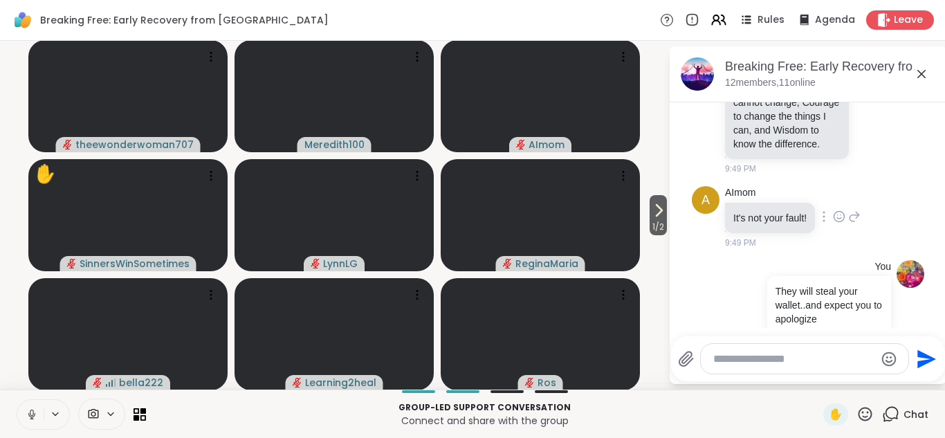
click at [836, 210] on icon at bounding box center [839, 217] width 12 height 14
click at [841, 188] on div "Select Reaction: Heart" at bounding box center [839, 194] width 12 height 12
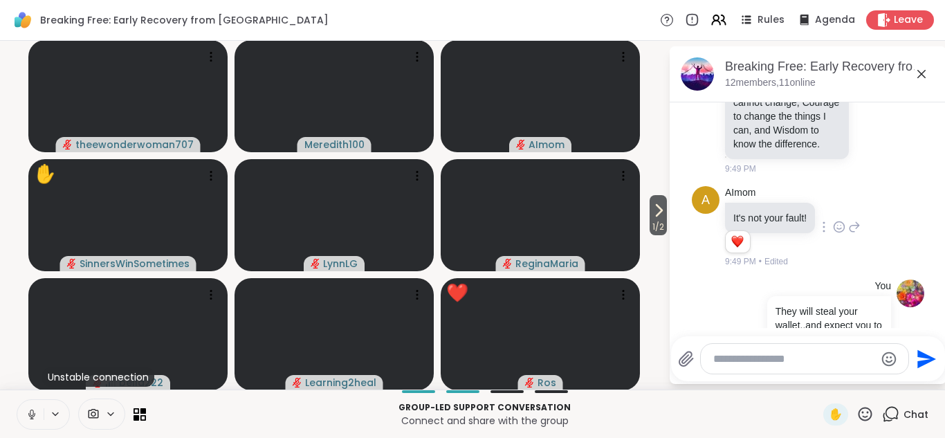
click at [865, 181] on div "A AImom It's not your fault! 1 1 9:49 PM • Edited" at bounding box center [808, 227] width 232 height 93
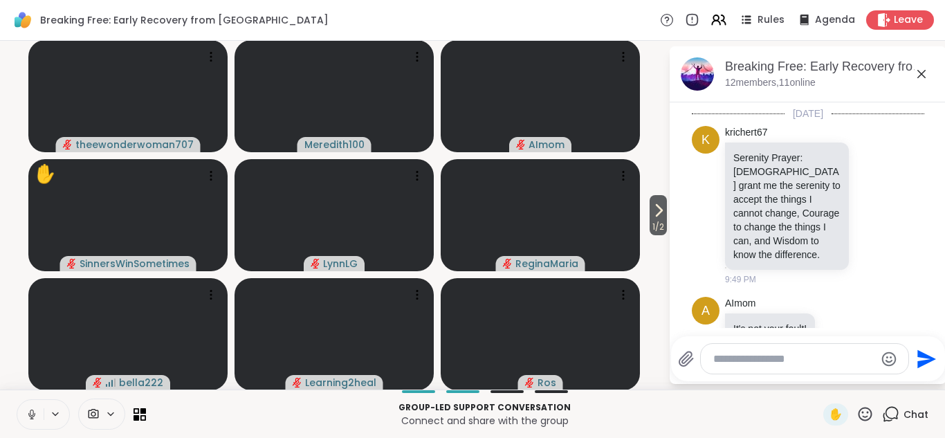
scroll to position [331, 0]
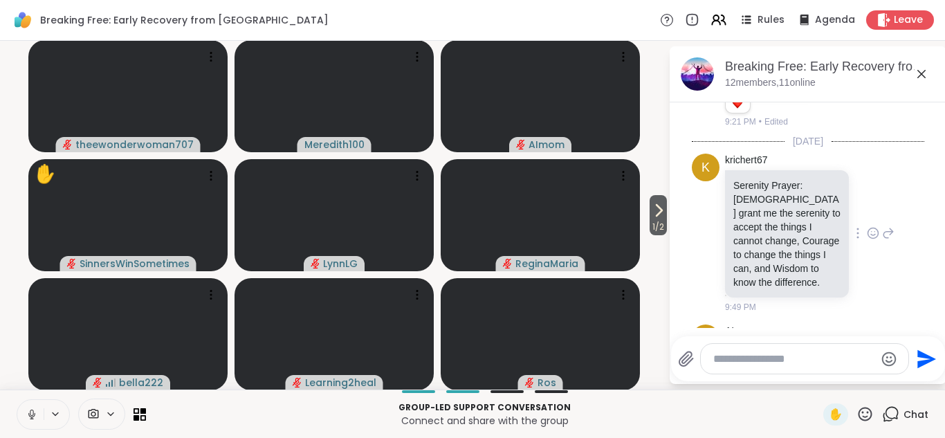
click at [873, 234] on icon at bounding box center [873, 234] width 4 height 1
click at [874, 226] on icon at bounding box center [873, 233] width 12 height 14
click at [870, 226] on icon at bounding box center [873, 233] width 12 height 14
click at [762, 205] on div "Select Reaction: Heart" at bounding box center [763, 211] width 12 height 12
click at [923, 73] on icon at bounding box center [921, 74] width 17 height 17
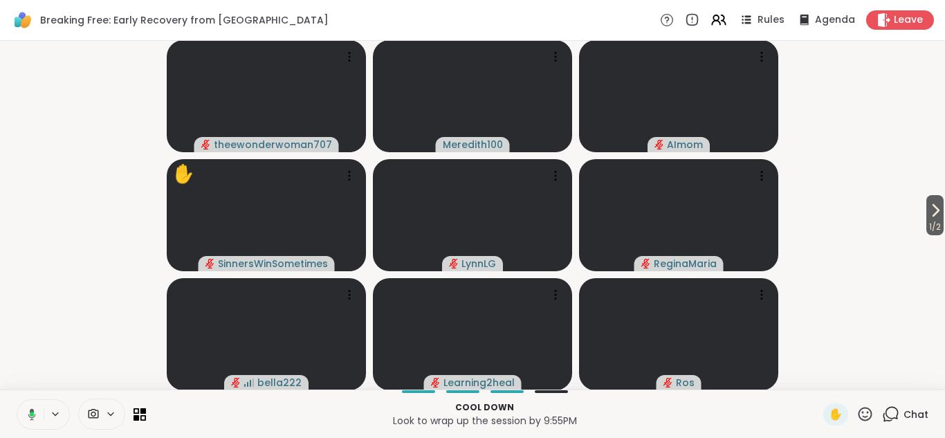
click at [868, 412] on icon at bounding box center [865, 414] width 14 height 14
click at [828, 374] on span "❤️" at bounding box center [825, 377] width 14 height 17
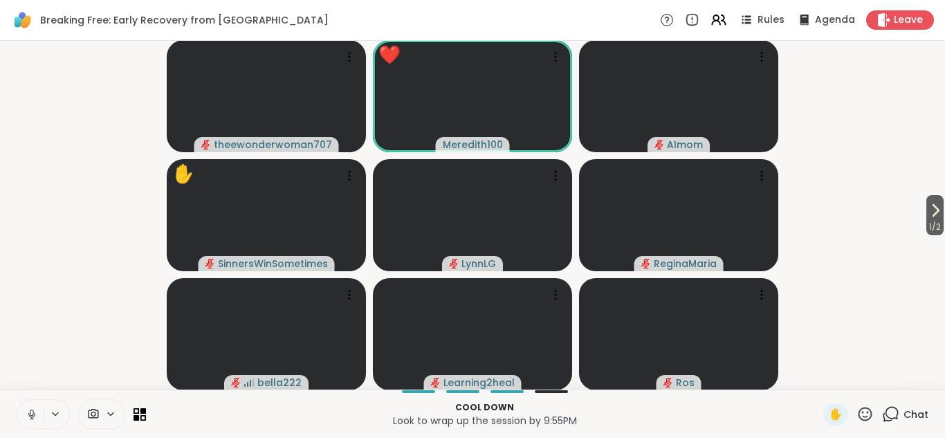
click at [864, 416] on icon at bounding box center [865, 414] width 14 height 14
click at [823, 378] on span "❤️" at bounding box center [825, 377] width 14 height 17
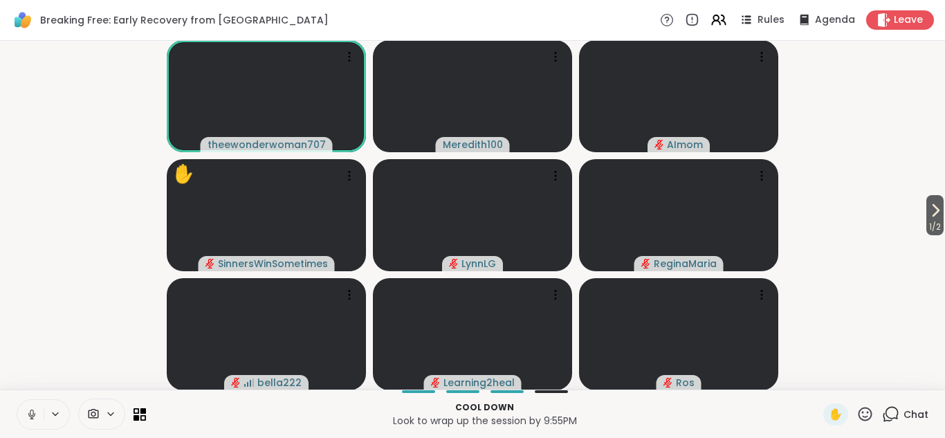
click at [890, 412] on icon at bounding box center [890, 413] width 17 height 17
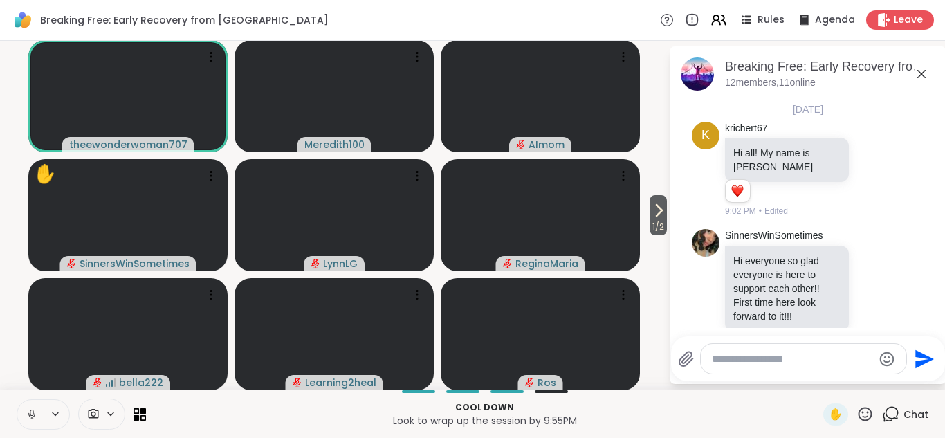
scroll to position [496, 0]
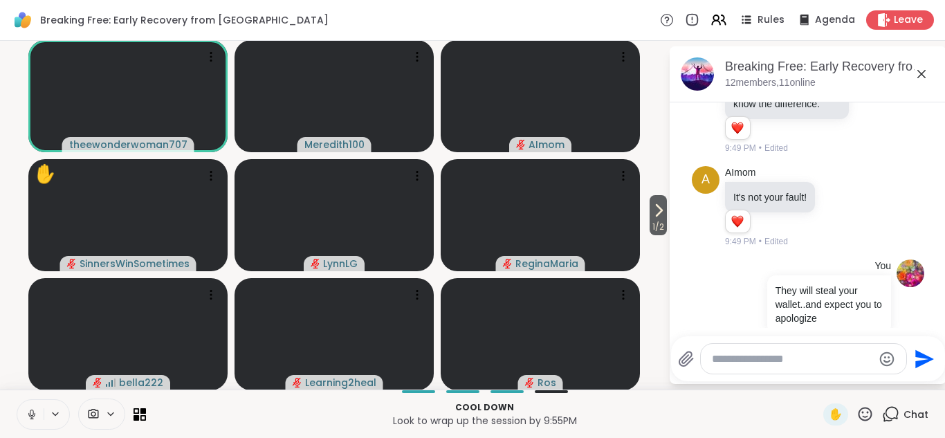
click at [822, 361] on textarea "Type your message" at bounding box center [792, 359] width 161 height 14
type textarea "******"
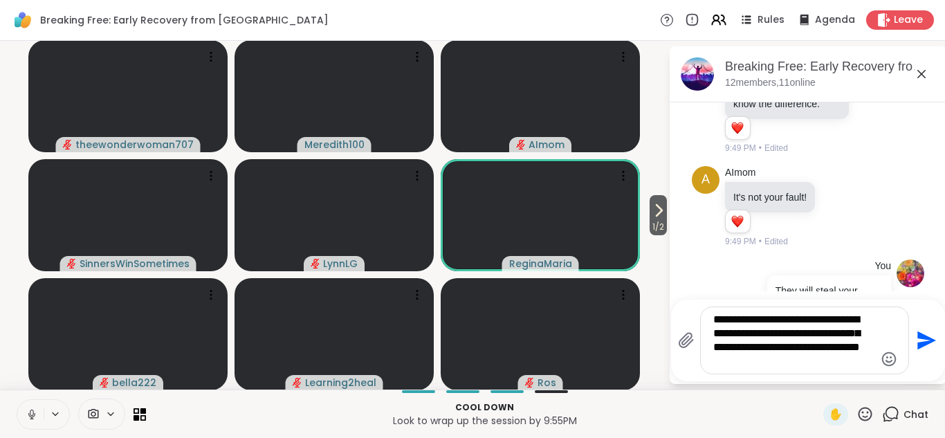
click at [814, 365] on textarea "**********" at bounding box center [793, 340] width 161 height 55
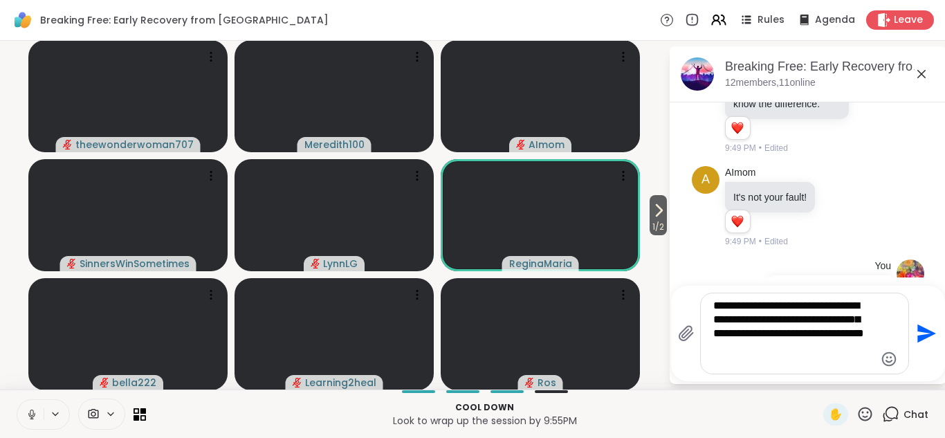
type textarea "**********"
click at [919, 335] on icon "Send" at bounding box center [926, 333] width 19 height 19
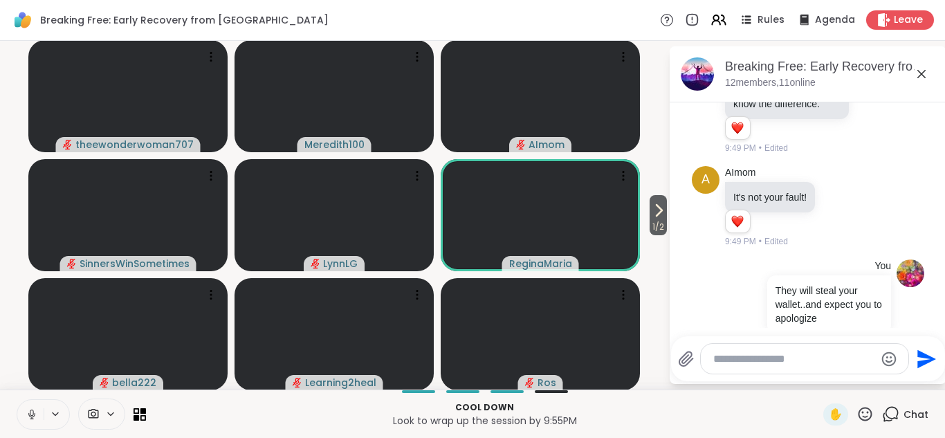
scroll to position [625, 0]
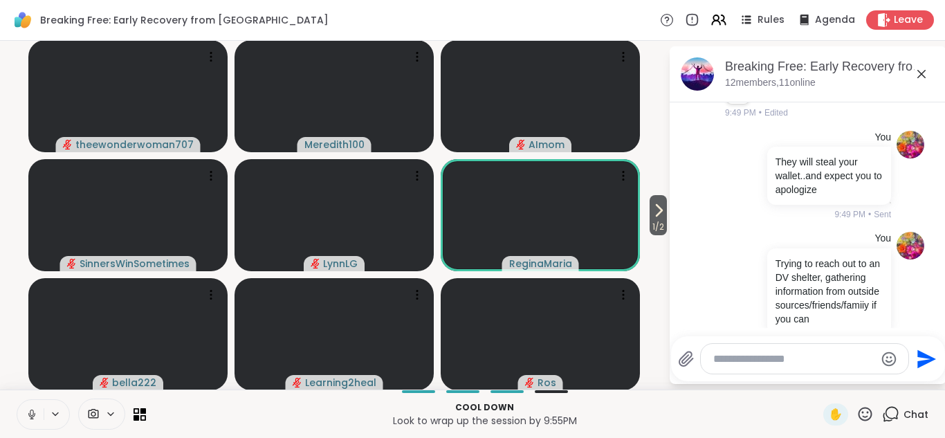
click at [921, 75] on icon at bounding box center [921, 74] width 17 height 17
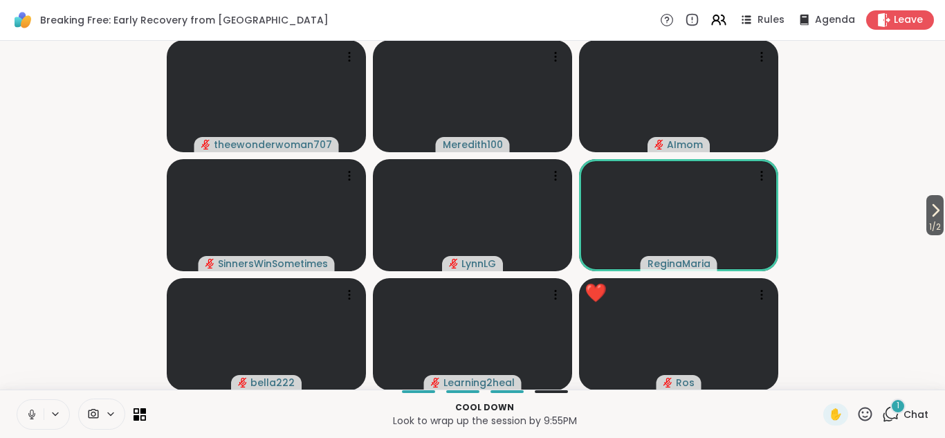
click at [867, 418] on icon at bounding box center [864, 413] width 17 height 17
click at [855, 383] on span "👍" at bounding box center [855, 377] width 14 height 17
click at [889, 416] on icon at bounding box center [890, 413] width 17 height 17
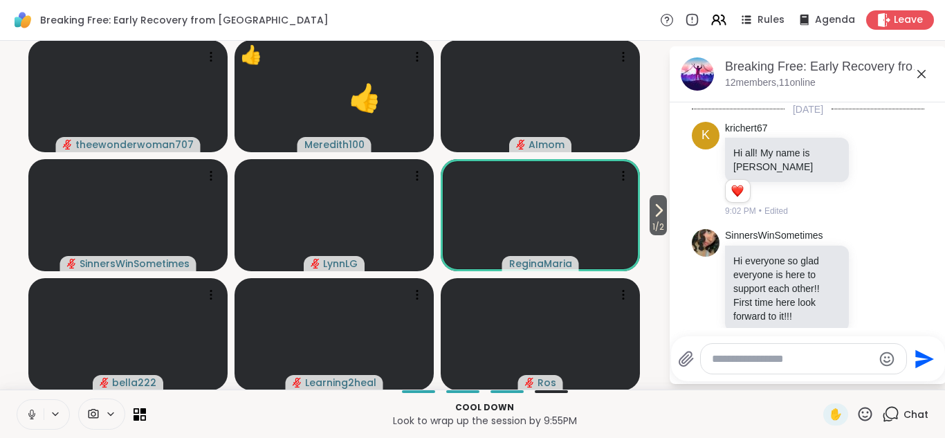
scroll to position [745, 0]
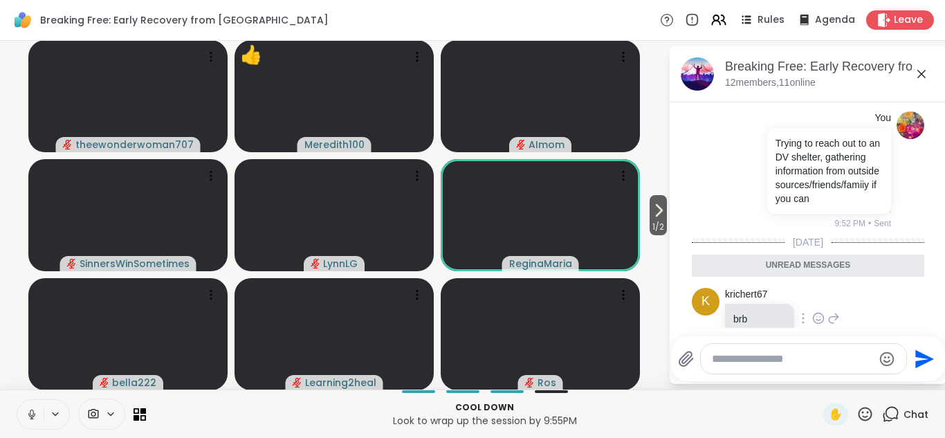
click at [816, 311] on icon at bounding box center [818, 318] width 12 height 14
click at [818, 290] on div "Select Reaction: Heart" at bounding box center [818, 296] width 12 height 12
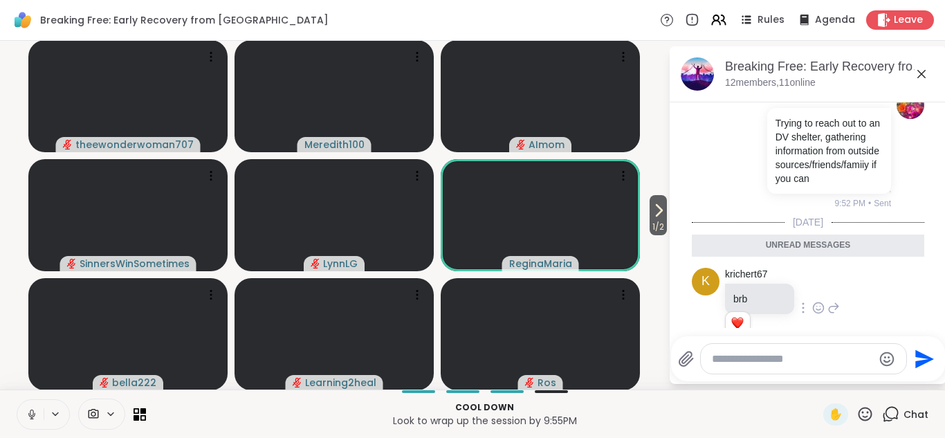
click at [919, 73] on icon at bounding box center [921, 74] width 17 height 17
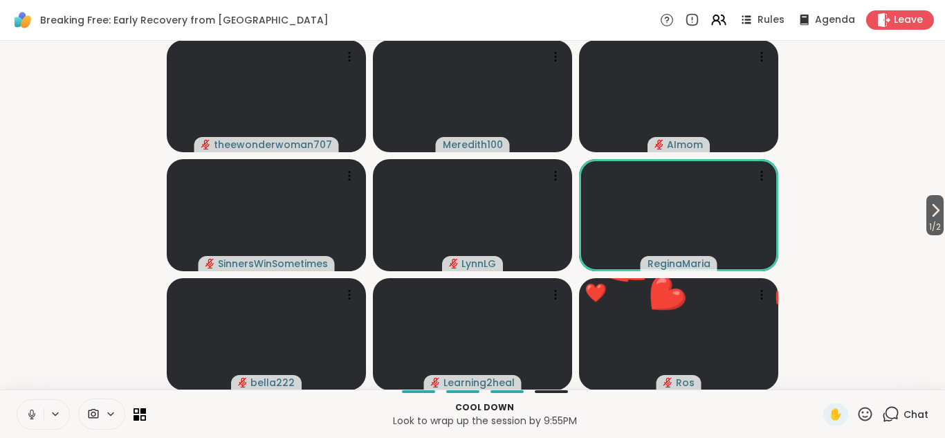
click at [865, 413] on icon at bounding box center [864, 413] width 17 height 17
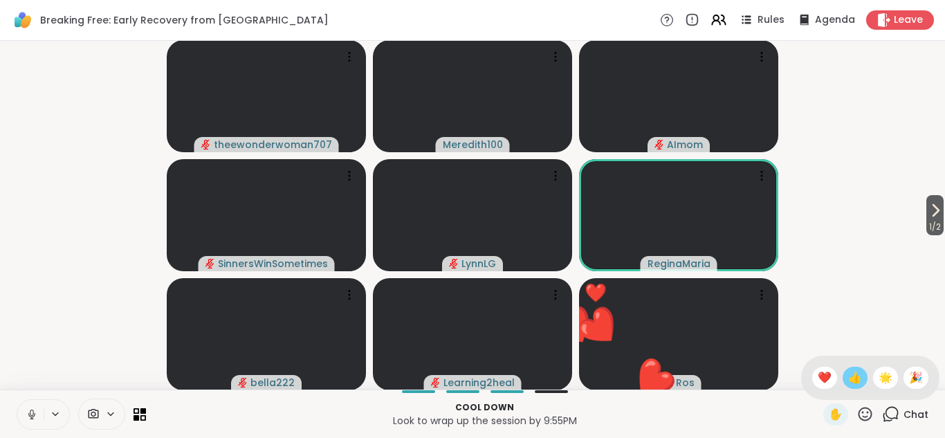
click at [858, 377] on span "👍" at bounding box center [855, 377] width 14 height 17
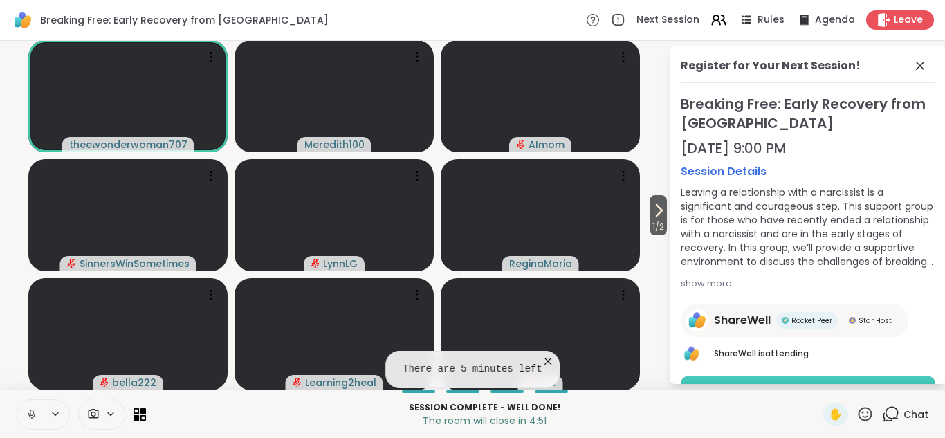
click at [843, 381] on button "Book Session" at bounding box center [808, 390] width 255 height 29
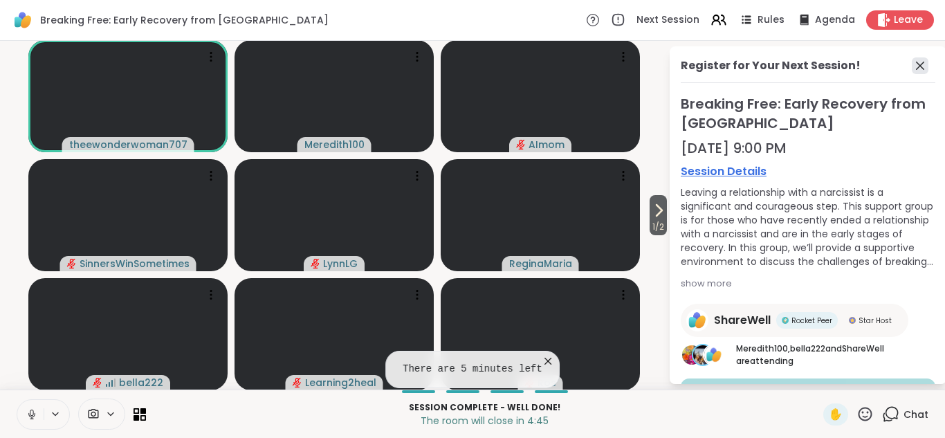
click at [921, 67] on icon at bounding box center [920, 66] width 8 height 8
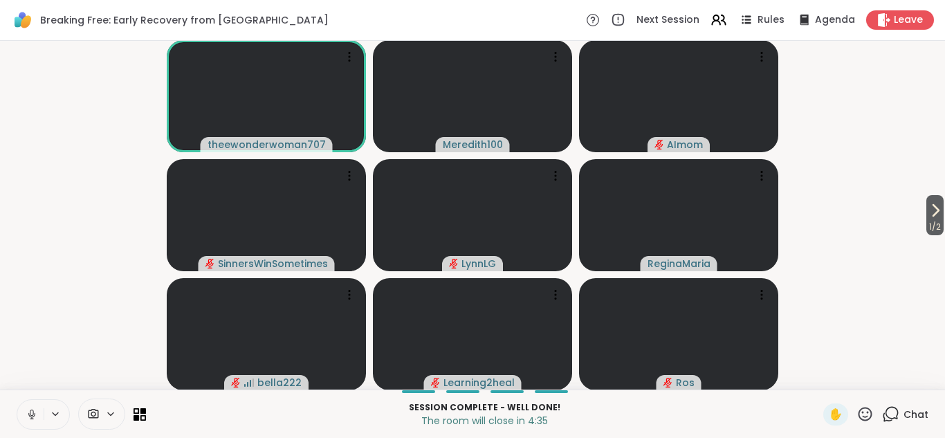
click at [870, 323] on video-player-container "1 / 2 theewonderwoman707 Meredith100 AImom SinnersWinSometimes LynnLG ReginaMar…" at bounding box center [472, 215] width 928 height 338
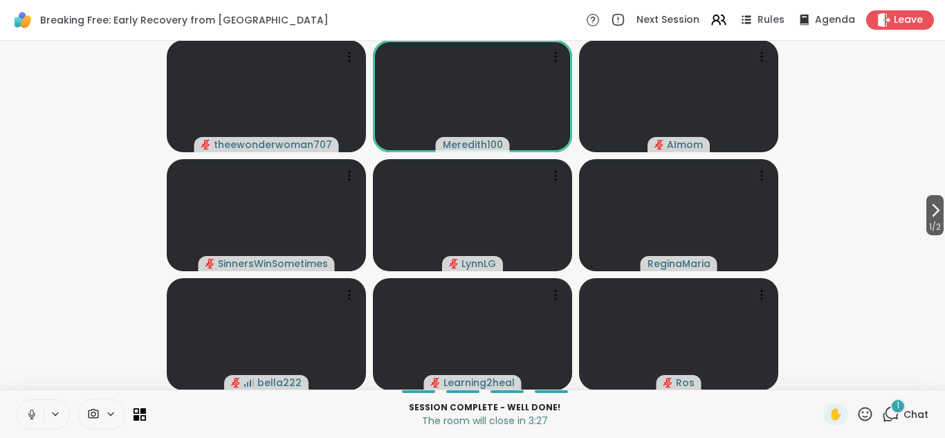
click at [894, 410] on div "1" at bounding box center [897, 405] width 15 height 15
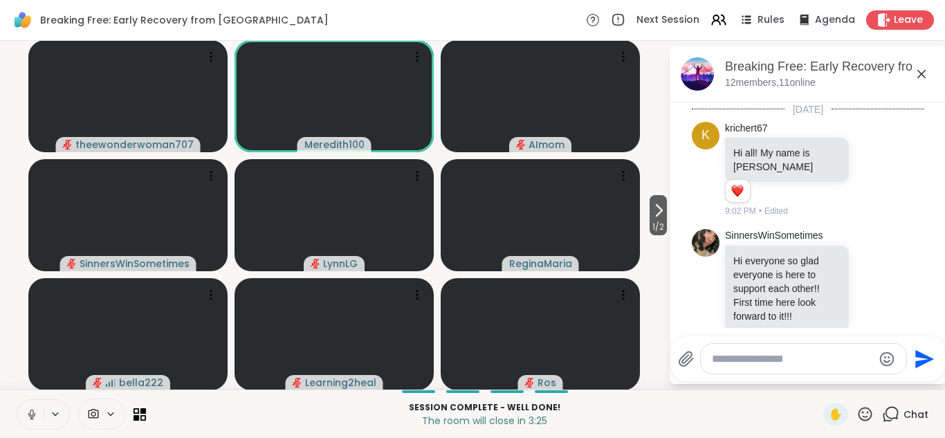
scroll to position [853, 0]
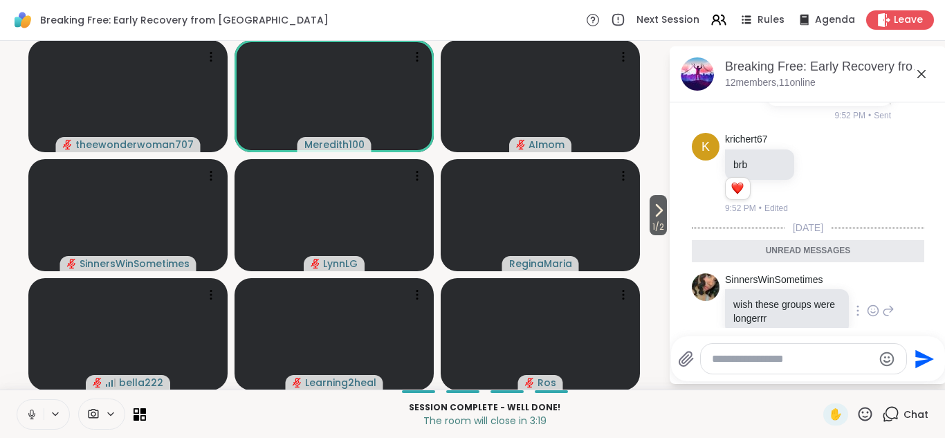
click at [872, 304] on icon at bounding box center [873, 311] width 12 height 14
click at [762, 282] on div "Select Reaction: Heart" at bounding box center [763, 288] width 12 height 12
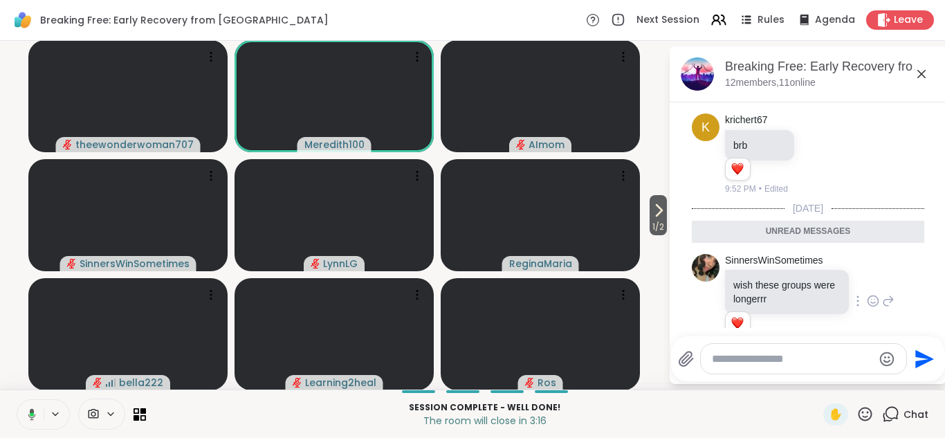
click at [919, 71] on icon at bounding box center [921, 74] width 17 height 17
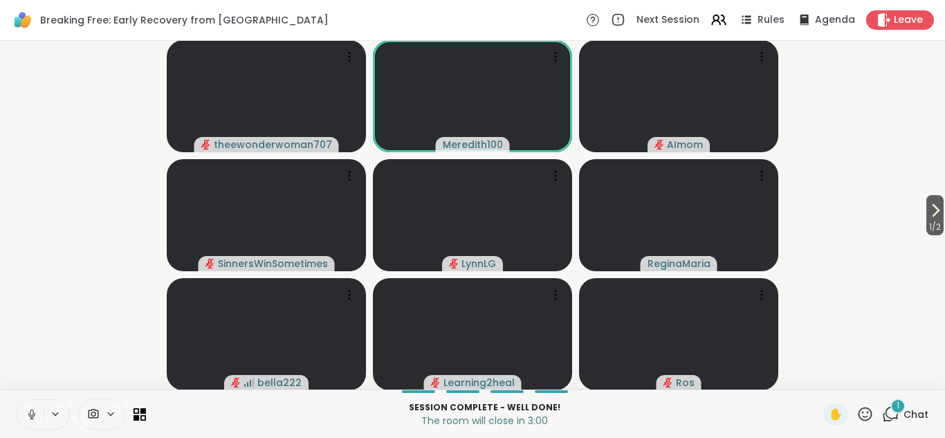
click at [888, 412] on icon at bounding box center [890, 413] width 17 height 17
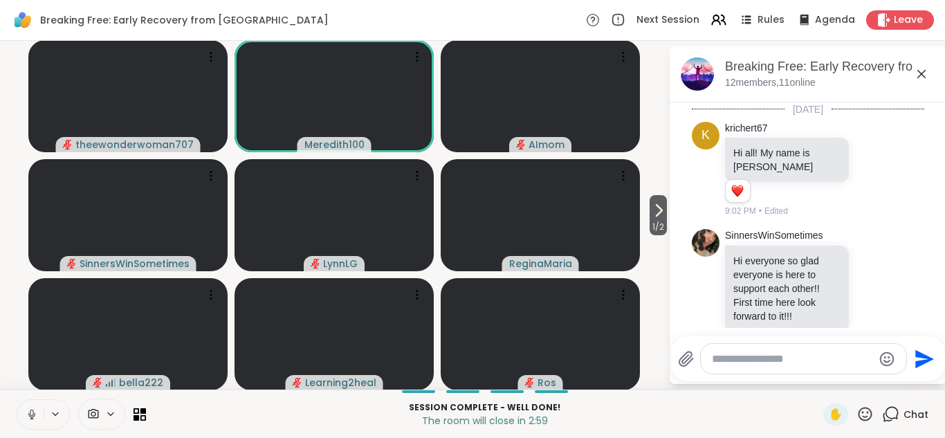
scroll to position [946, 0]
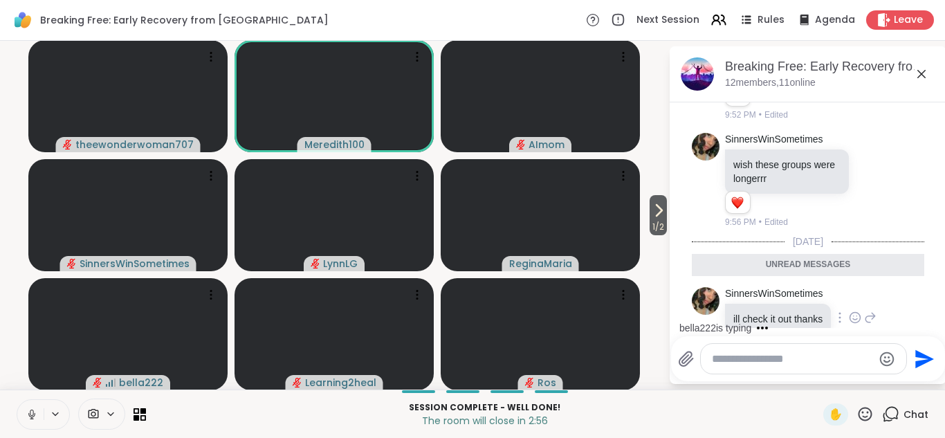
click at [857, 311] on icon at bounding box center [855, 318] width 12 height 14
click at [823, 289] on div "Select Reaction: Thumbs up" at bounding box center [824, 295] width 12 height 12
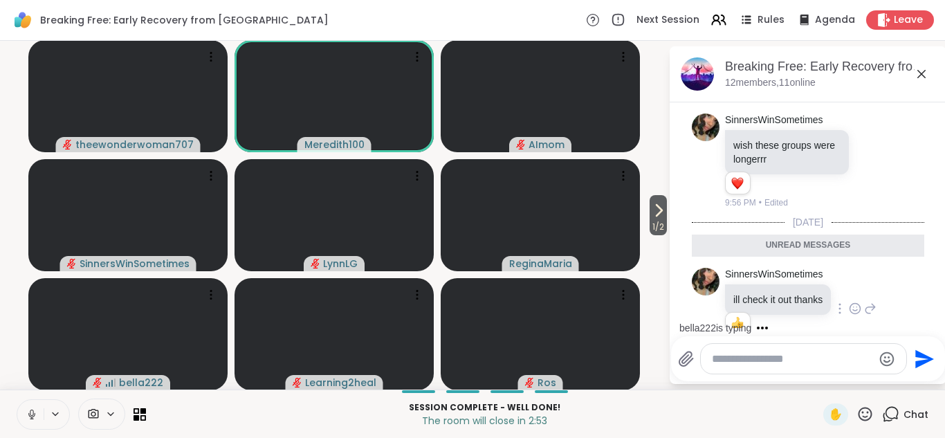
click at [921, 73] on icon at bounding box center [921, 74] width 8 height 8
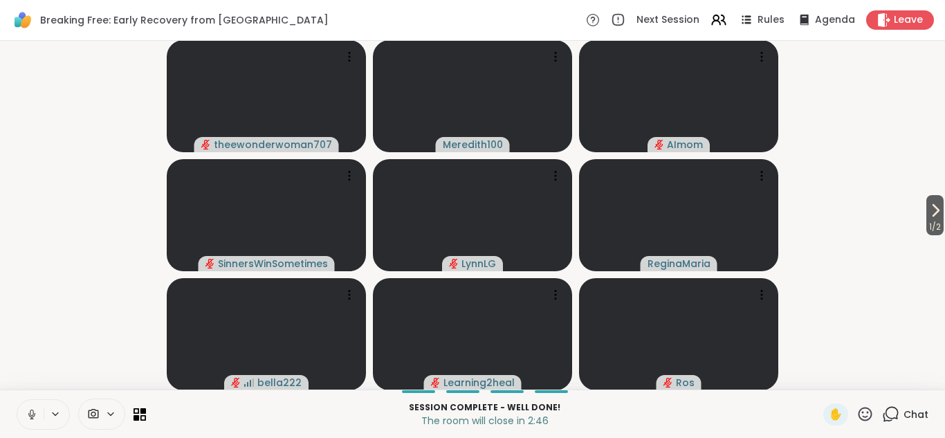
click at [867, 410] on icon at bounding box center [864, 413] width 17 height 17
click at [824, 378] on span "❤️" at bounding box center [825, 377] width 14 height 17
click at [863, 416] on icon at bounding box center [864, 413] width 17 height 17
click at [854, 379] on span "👍" at bounding box center [855, 377] width 14 height 17
click at [863, 415] on icon at bounding box center [864, 413] width 17 height 17
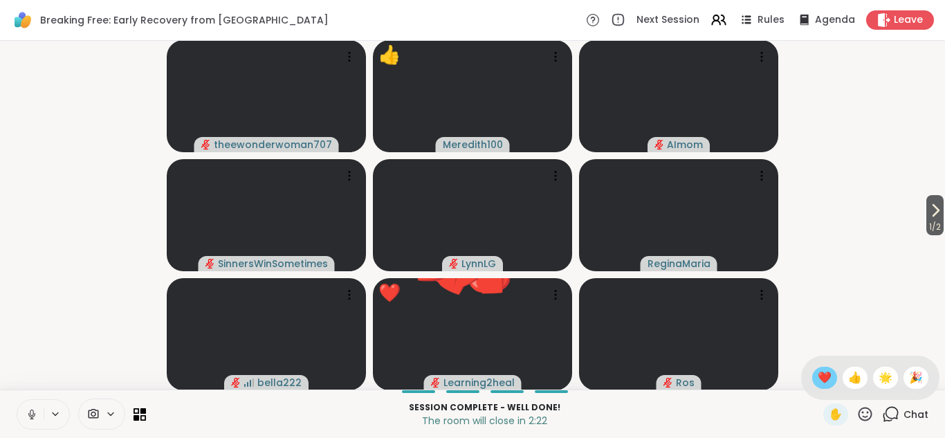
click at [822, 376] on span "❤️" at bounding box center [825, 377] width 14 height 17
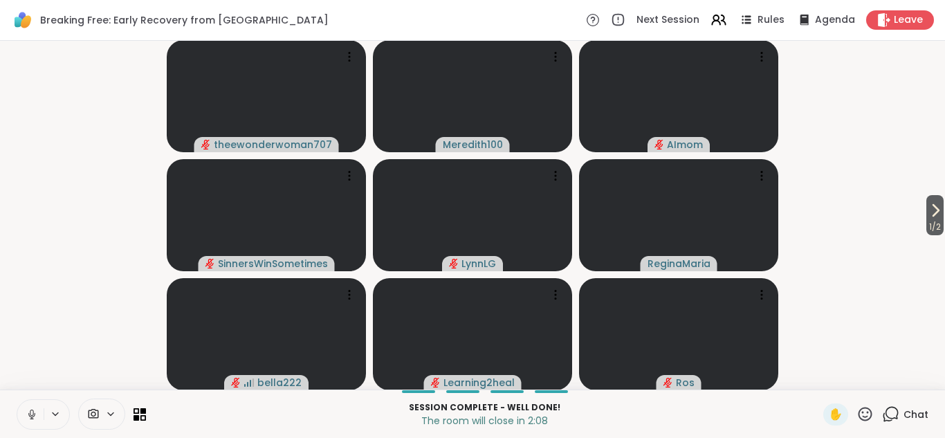
click at [864, 413] on icon at bounding box center [864, 413] width 17 height 17
click at [823, 378] on span "❤️" at bounding box center [825, 377] width 14 height 17
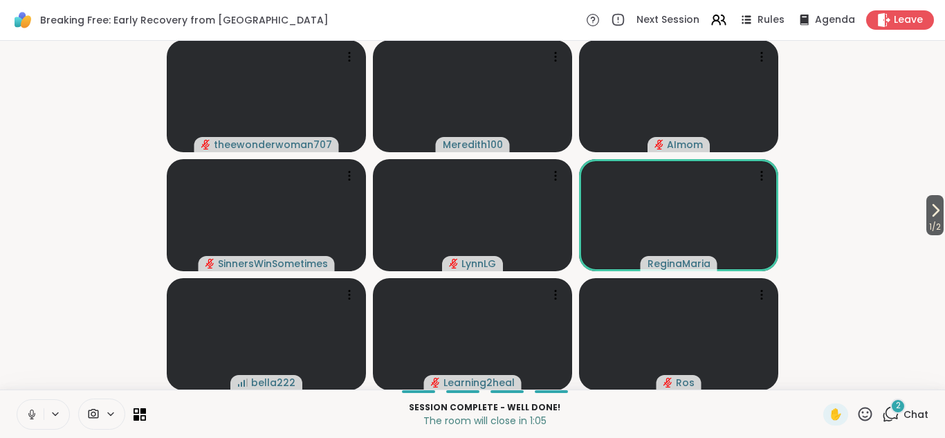
click at [890, 416] on icon at bounding box center [890, 413] width 17 height 17
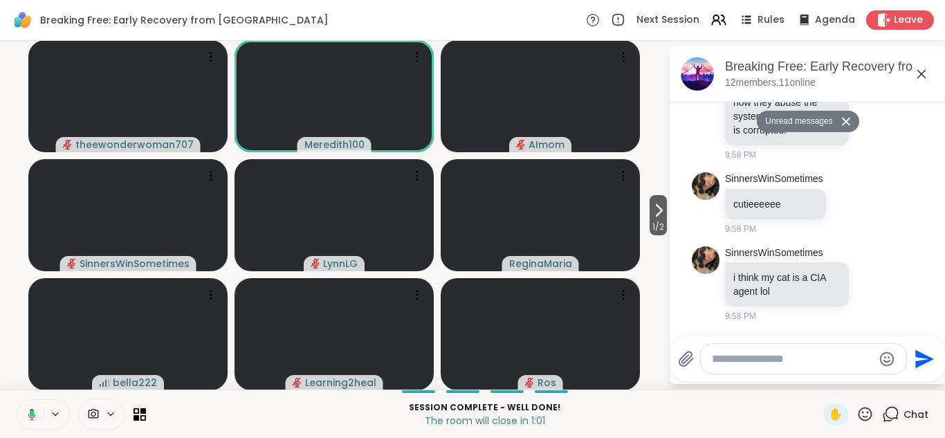
scroll to position [1325, 0]
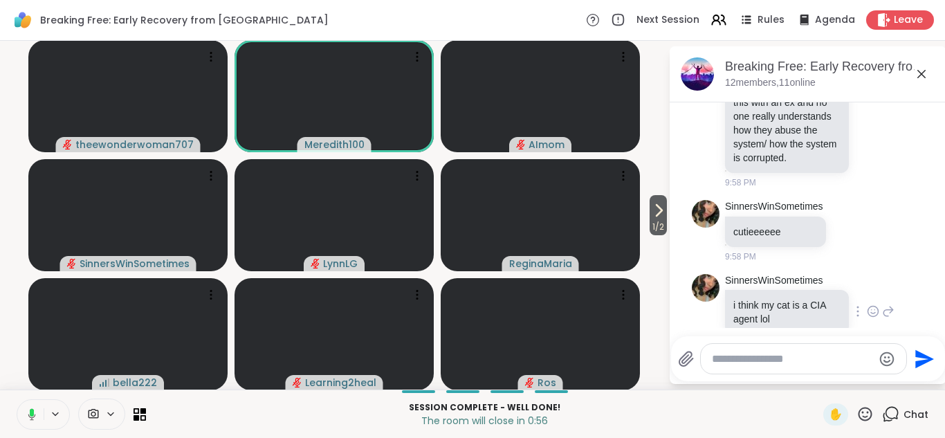
click at [874, 304] on icon at bounding box center [873, 311] width 12 height 14
click at [762, 283] on div "Select Reaction: Heart" at bounding box center [763, 289] width 12 height 12
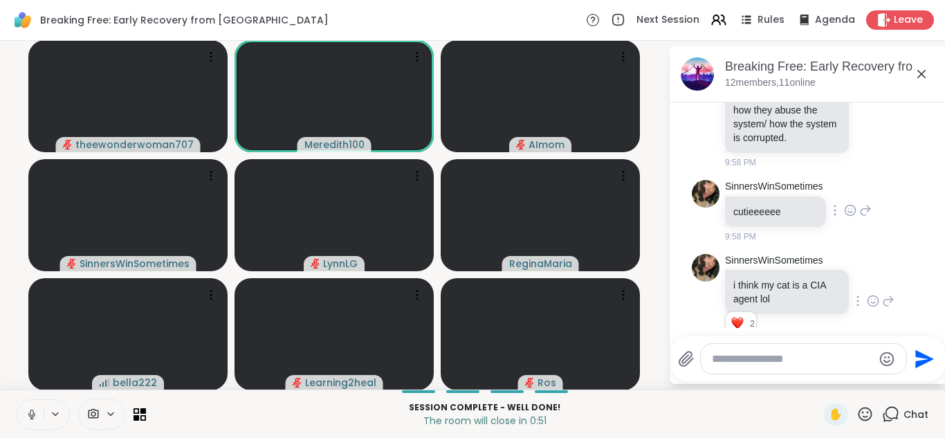
click at [852, 209] on icon at bounding box center [852, 209] width 0 height 0
click at [850, 182] on div "Select Reaction: Heart" at bounding box center [850, 188] width 12 height 12
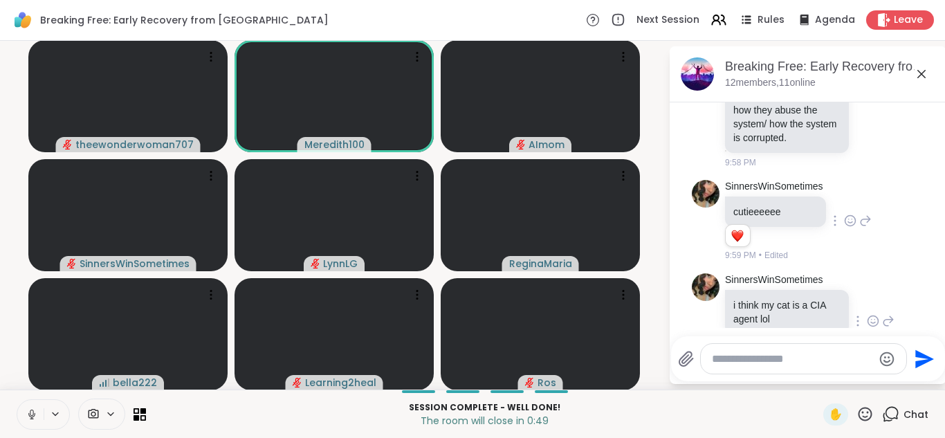
click at [921, 74] on icon at bounding box center [921, 74] width 8 height 8
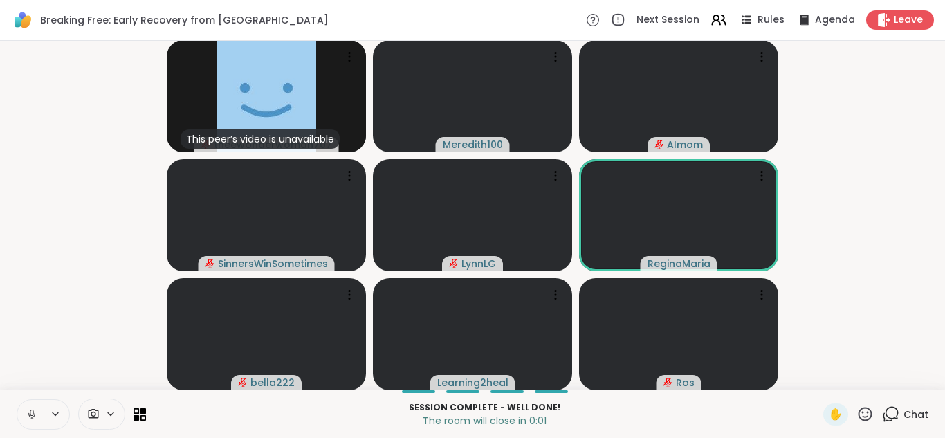
click at [865, 412] on icon at bounding box center [864, 413] width 17 height 17
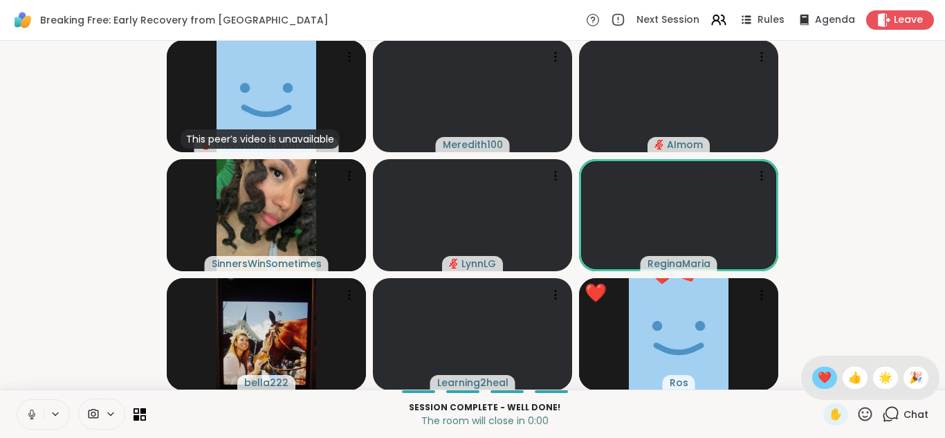
click at [823, 378] on span "❤️" at bounding box center [825, 377] width 14 height 17
